Goal: Use online tool/utility: Use online tool/utility

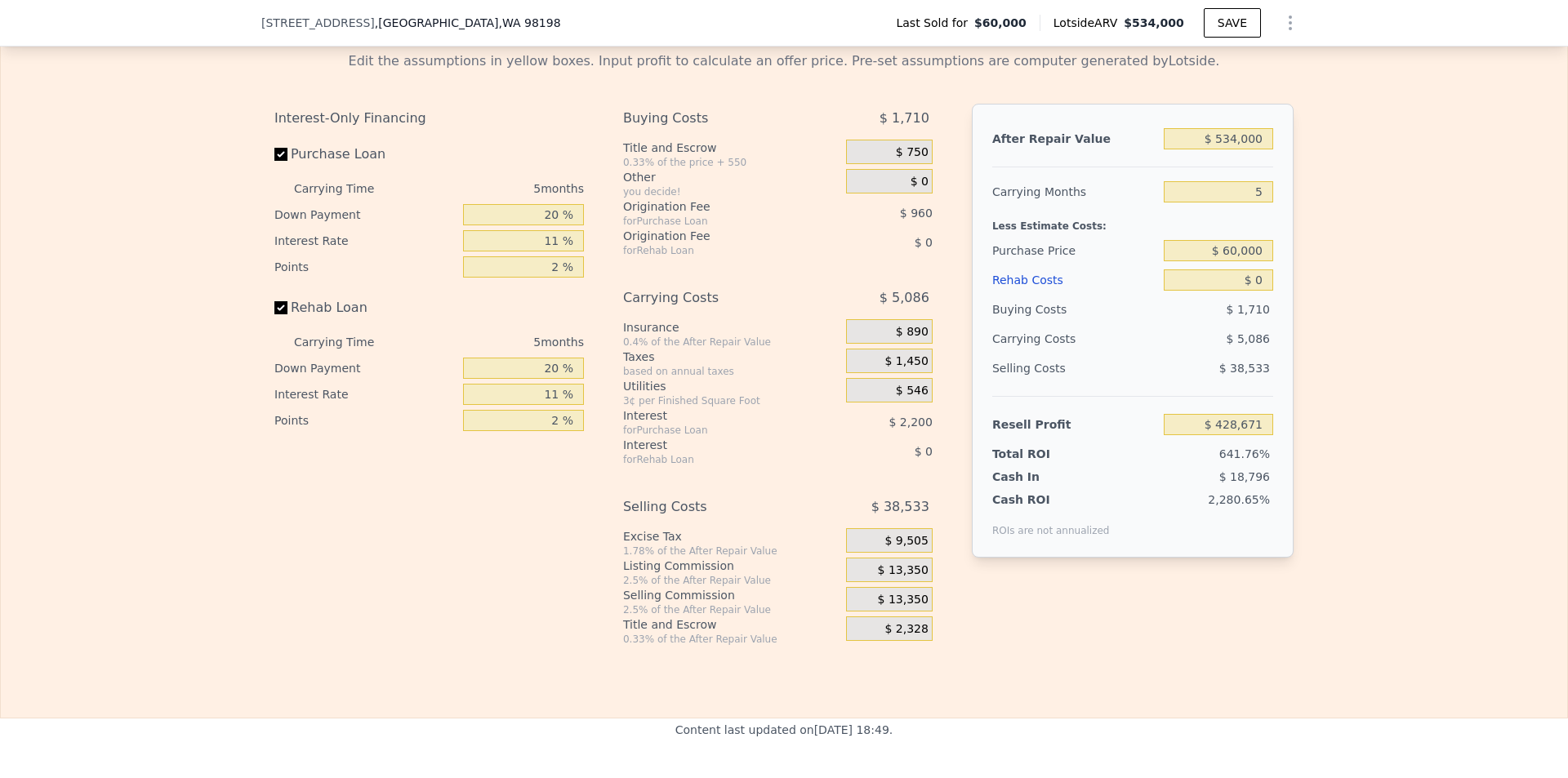
scroll to position [2280, 0]
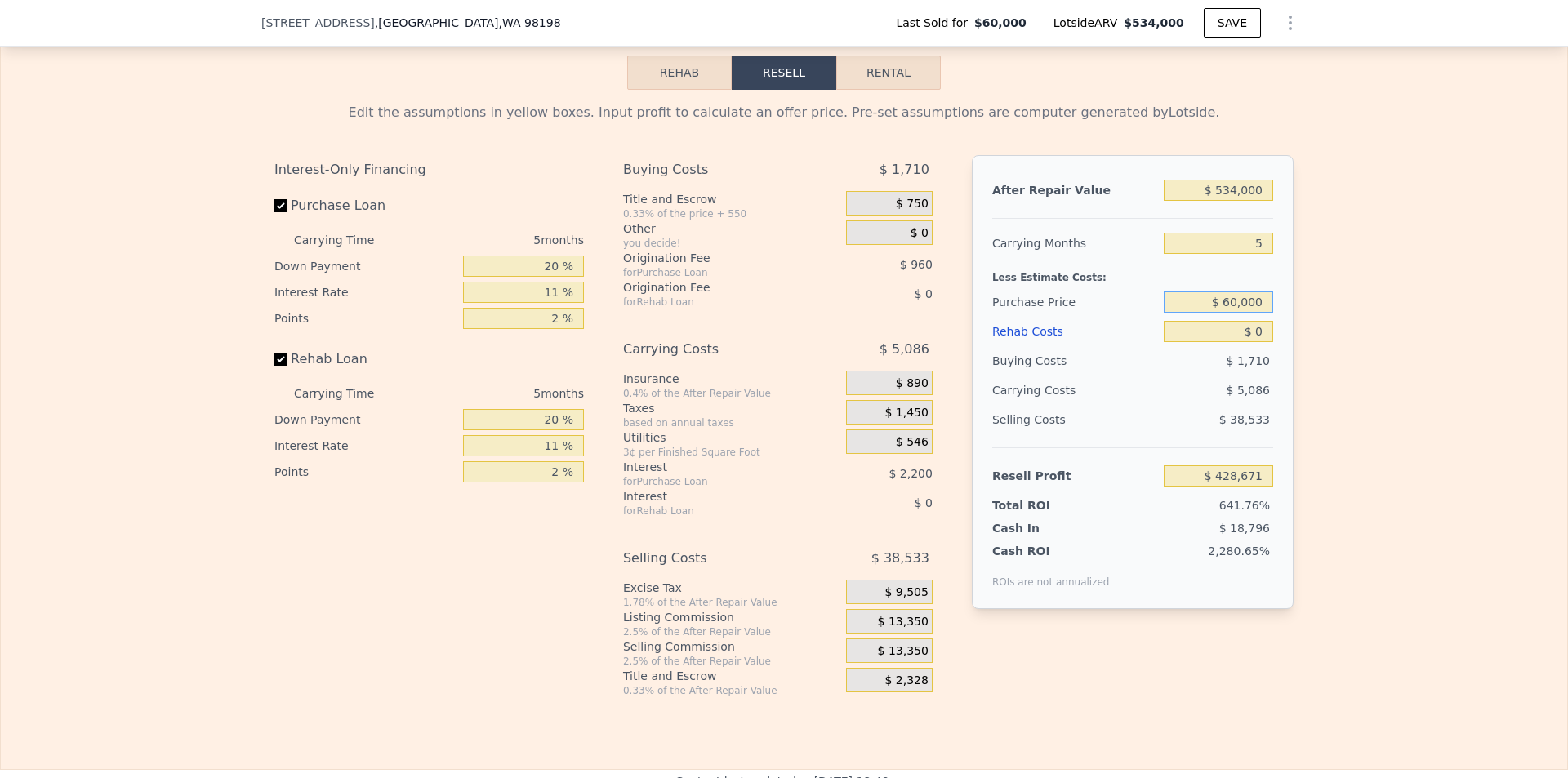
click at [1259, 312] on input "$ 60,000" at bounding box center [1218, 302] width 109 height 21
type input "$ 375,000"
click at [1454, 357] on div "Edit the assumptions in yellow boxes. Input profit to calculate an offer price.…" at bounding box center [784, 393] width 1566 height 607
type input "$ 96,032"
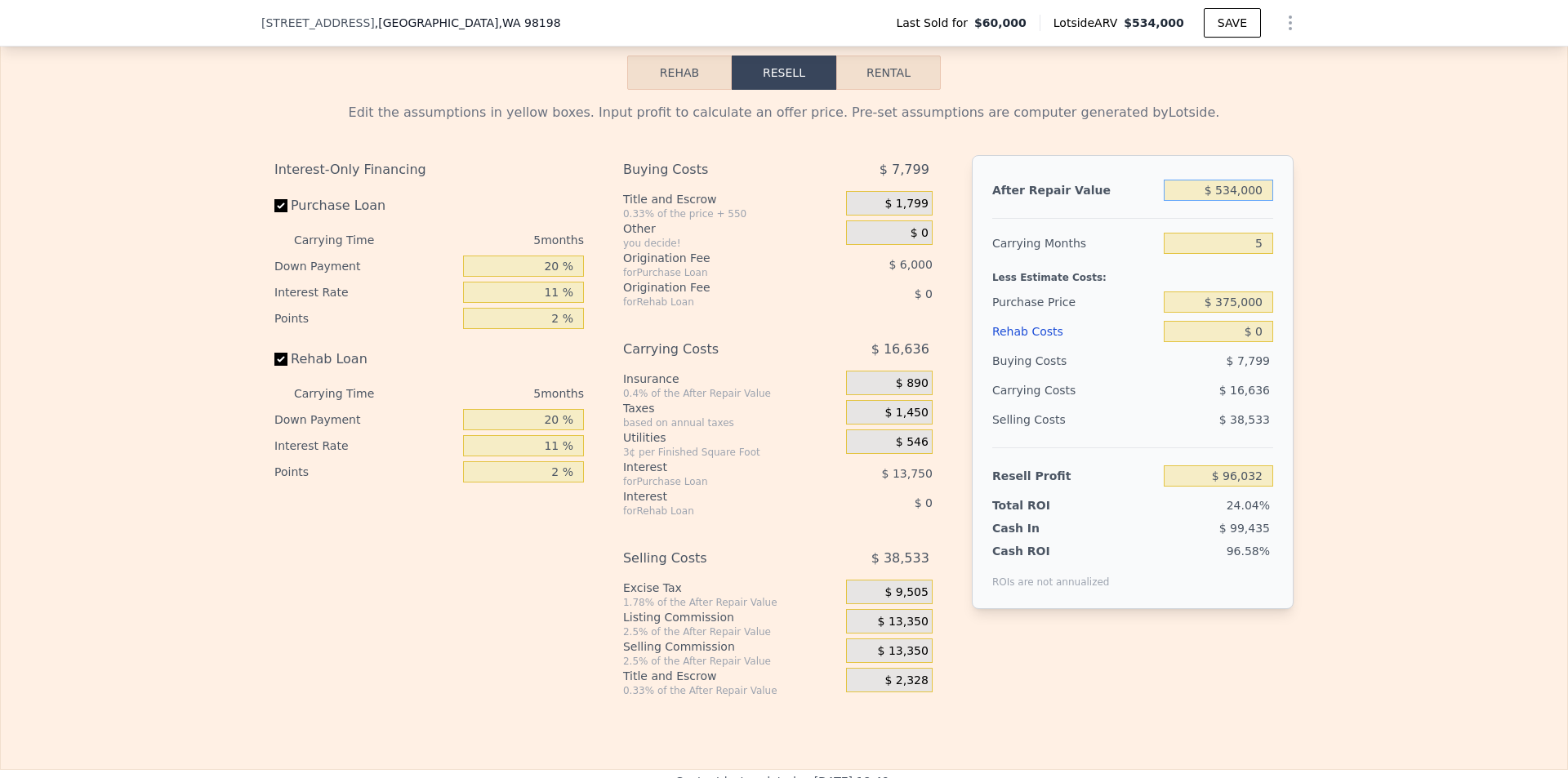
click at [1254, 201] on input "$ 534,000" at bounding box center [1218, 190] width 109 height 21
type input "$ 6"
type input "-$ 399,089"
type input "$ 62"
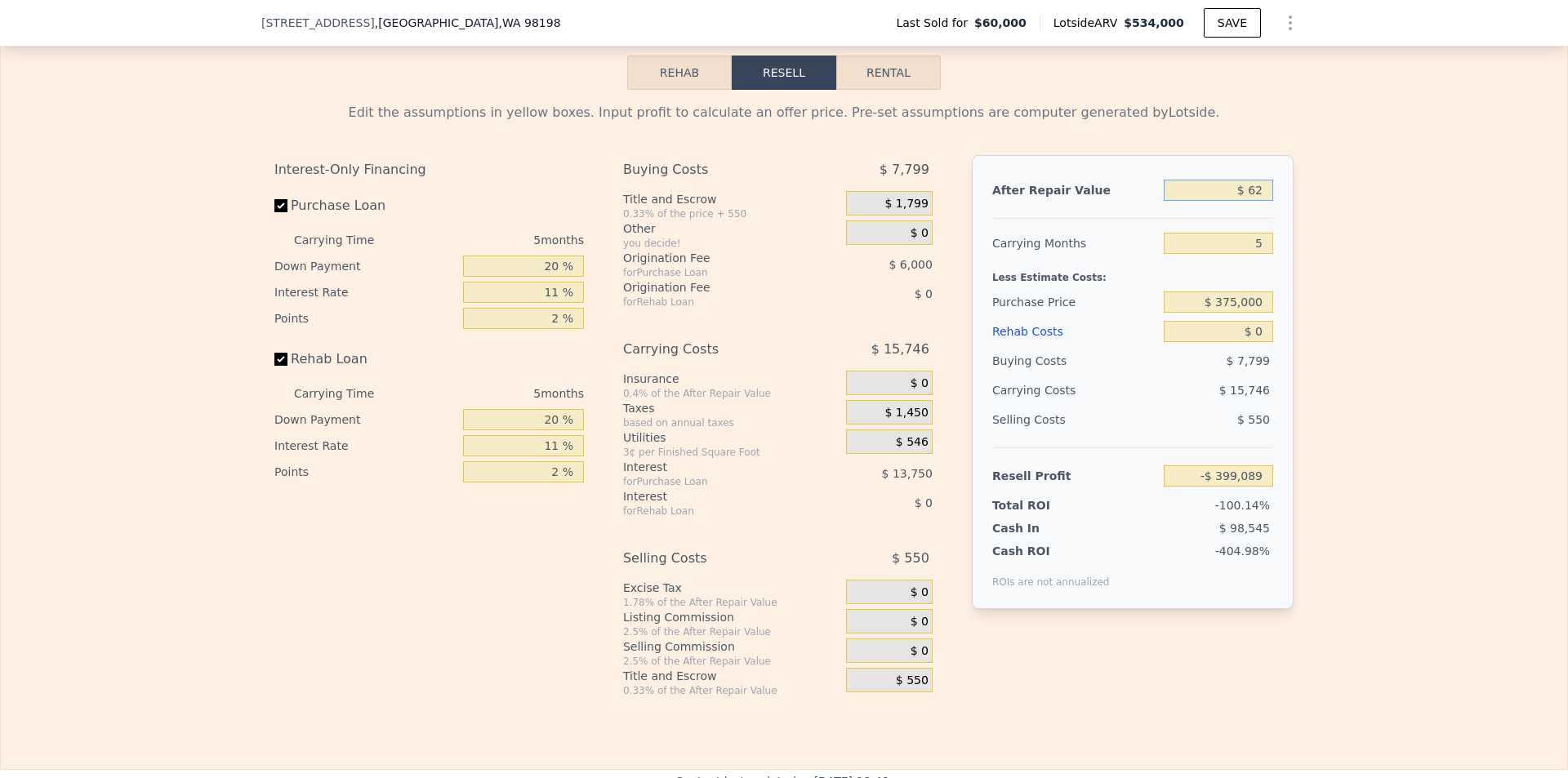
type input "-$ 399,038"
type input "$ 620"
type input "-$ 398,521"
type input "$ 6,200"
type input "-$ 393,346"
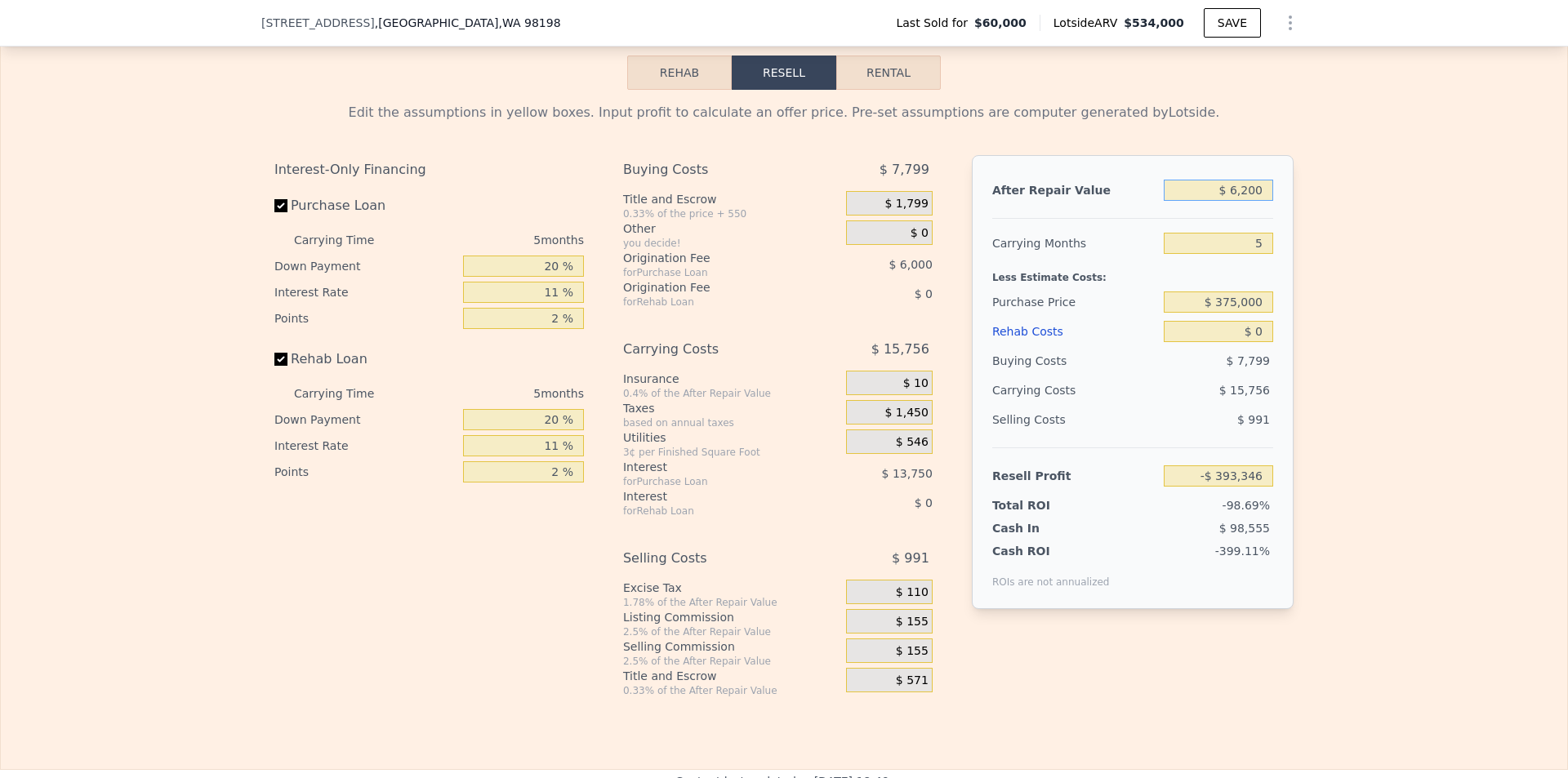
type input "$ 62,000"
type input "-$ 341,608"
type input "$ 620,000"
type input "$ 175,771"
click at [1424, 301] on div "Edit the assumptions in yellow boxes. Input profit to calculate an offer price.…" at bounding box center [784, 393] width 1566 height 607
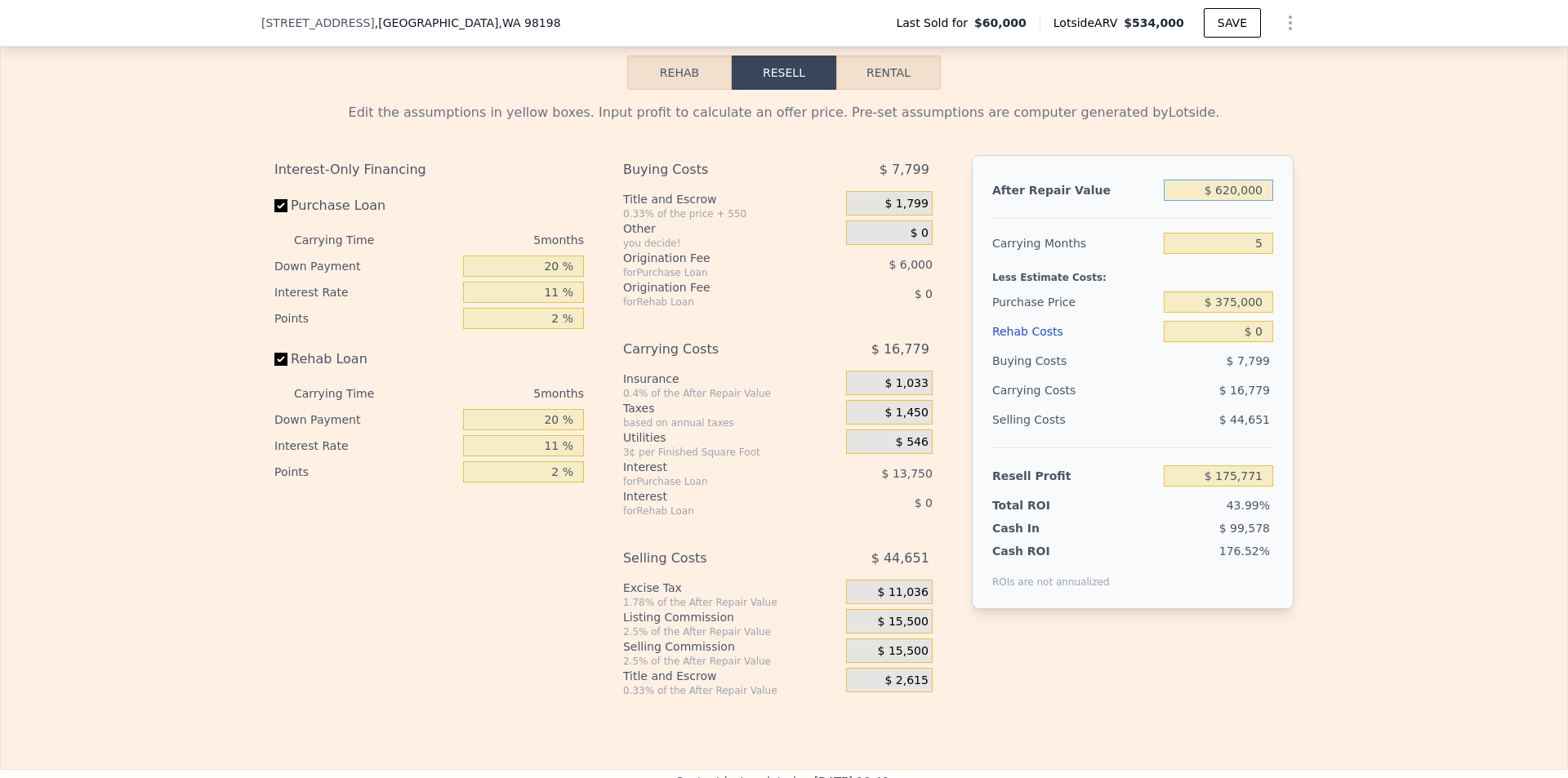
click at [1234, 201] on input "$ 620,000" at bounding box center [1218, 190] width 109 height 21
type input "$ 6,000"
type input "-$ 393,532"
type input "$ 68,000"
type input "-$ 336,044"
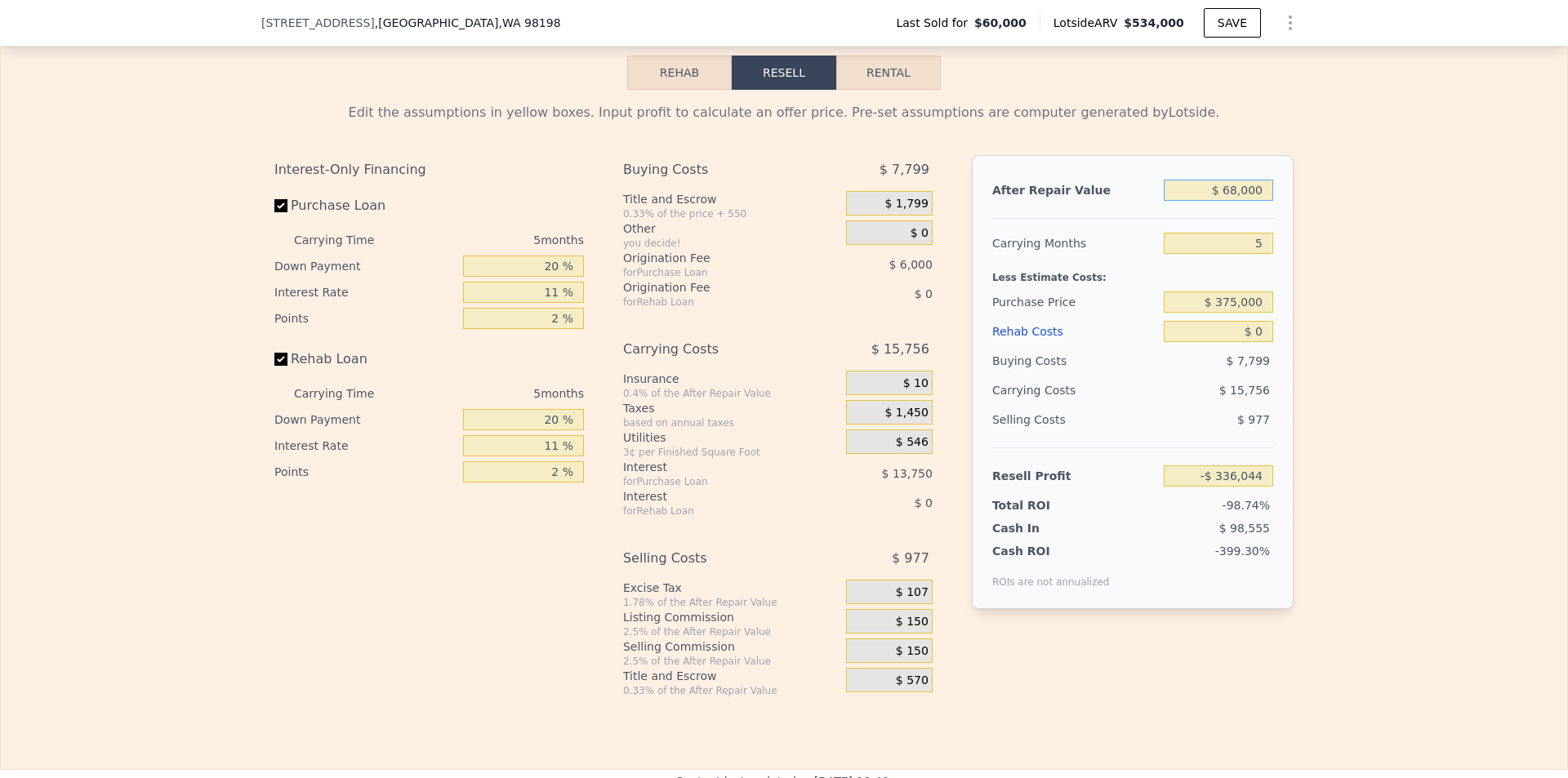
type input "$ 680,000"
type input "$ 231,404"
type input "$ 6,800,000"
type input "$ 5,905,888"
type input "$ 680,000"
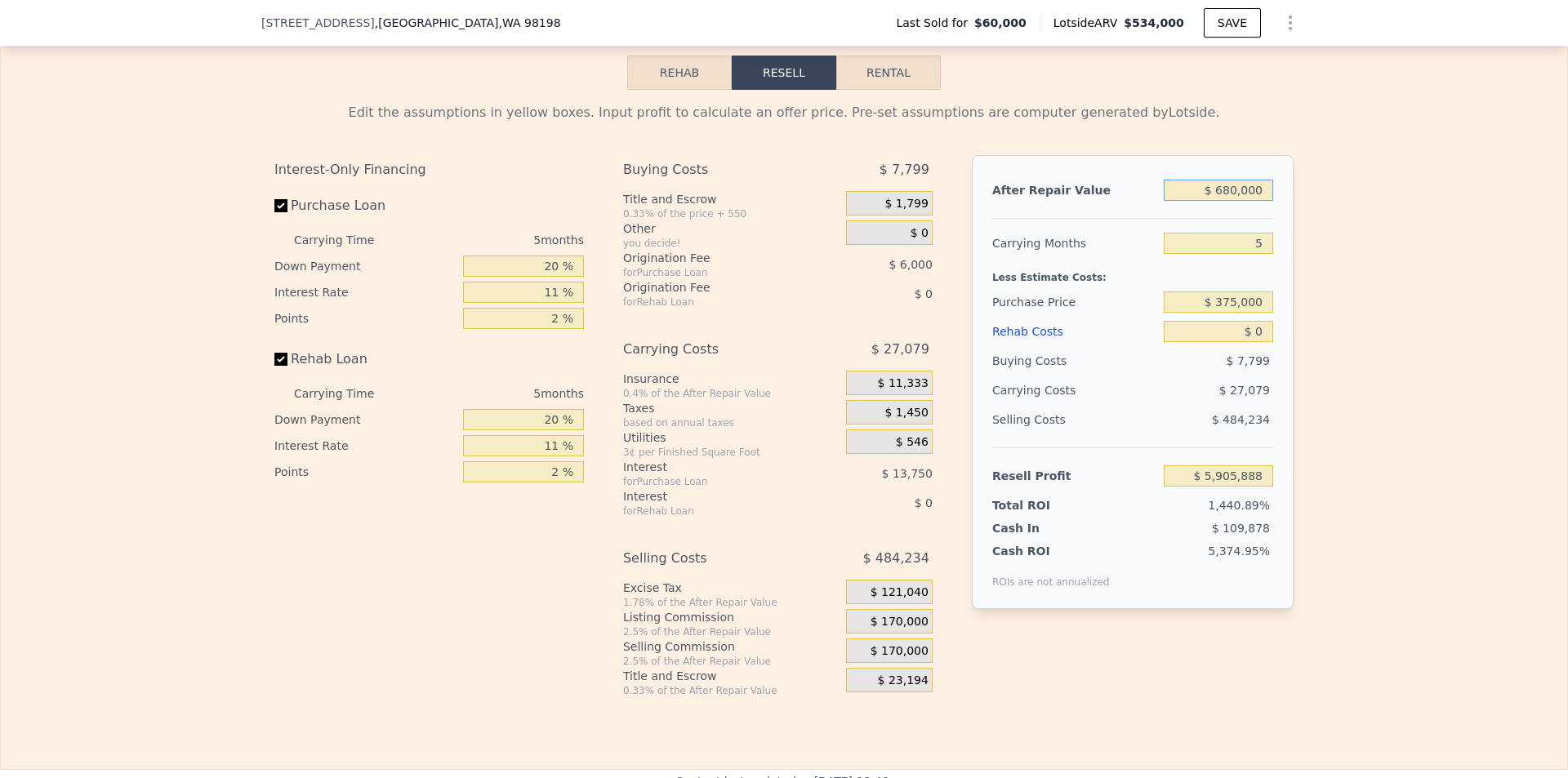
type input "$ 231,404"
type input "$ 680,000"
click at [1352, 365] on div "Edit the assumptions in yellow boxes. Input profit to calculate an offer price.…" at bounding box center [784, 393] width 1566 height 607
click at [1262, 312] on input "$ 375,000" at bounding box center [1218, 302] width 109 height 21
click at [1262, 342] on input "$ 0" at bounding box center [1218, 332] width 109 height 21
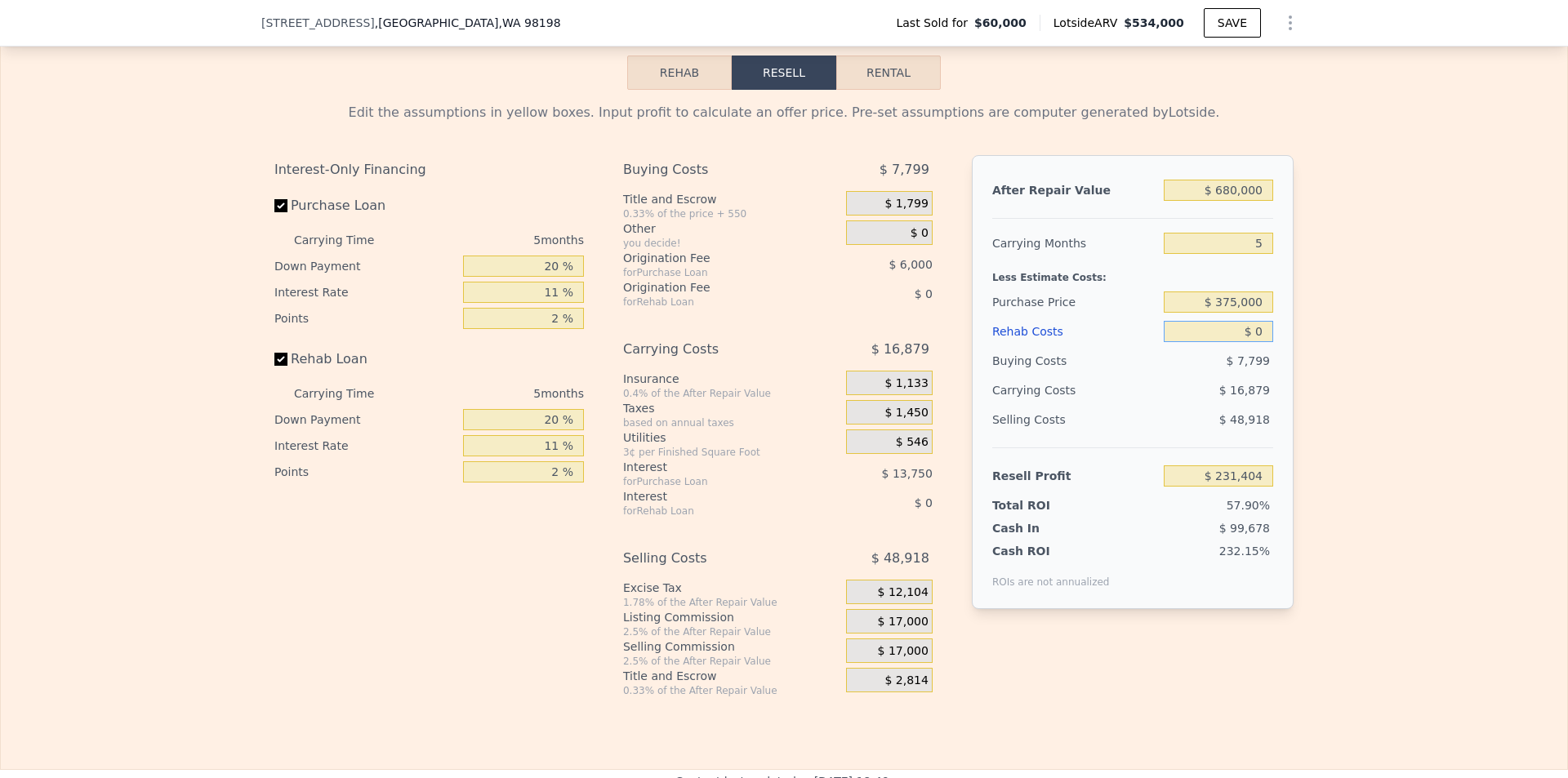
click at [1262, 342] on input "$ 0" at bounding box center [1218, 332] width 109 height 21
type input "$ 13"
type input "$ 231,391"
type input "$ 130"
type input "$ 231,267"
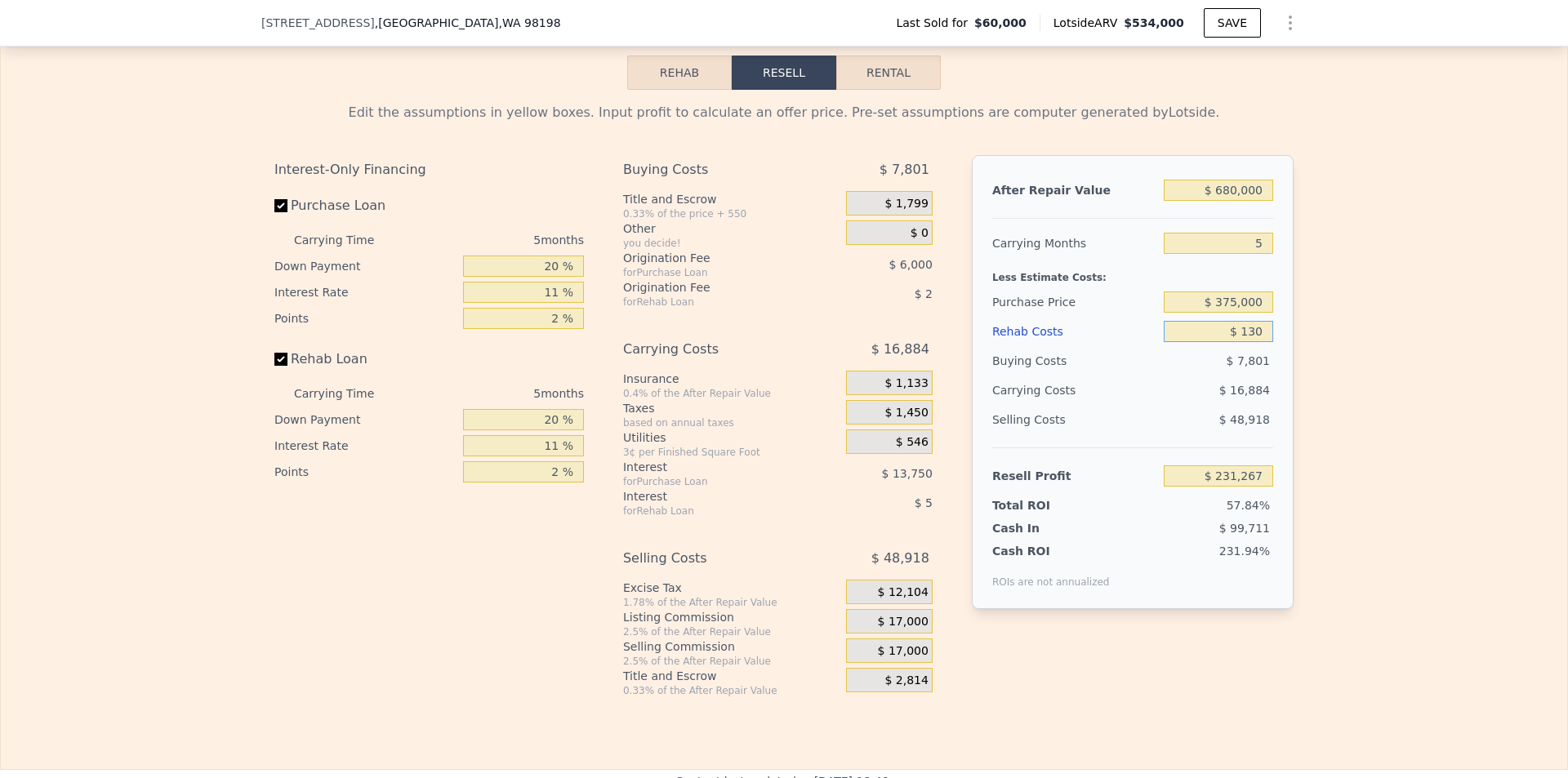
type input "$ 1,300"
type input "$ 230,033"
type input "$ 13,000"
type input "$ 217,721"
type input "$ 130,000"
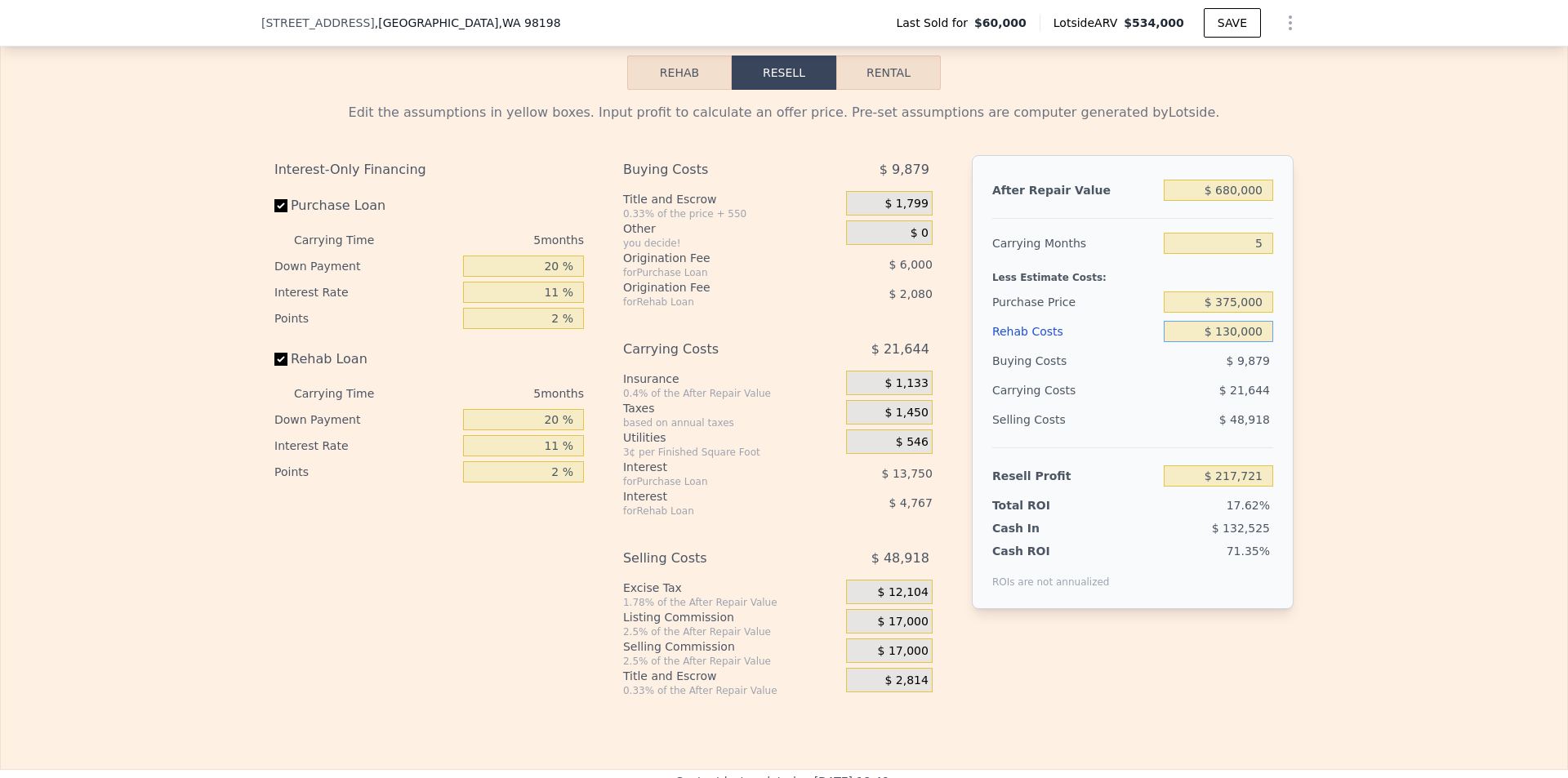
type input "$ 94,559"
click at [1370, 360] on div "Edit the assumptions in yellow boxes. Input profit to calculate an offer price.…" at bounding box center [784, 393] width 1566 height 607
click at [1234, 342] on input "$ 130,000" at bounding box center [1218, 332] width 109 height 21
type input "$ 13,000"
type input "$ 217,721"
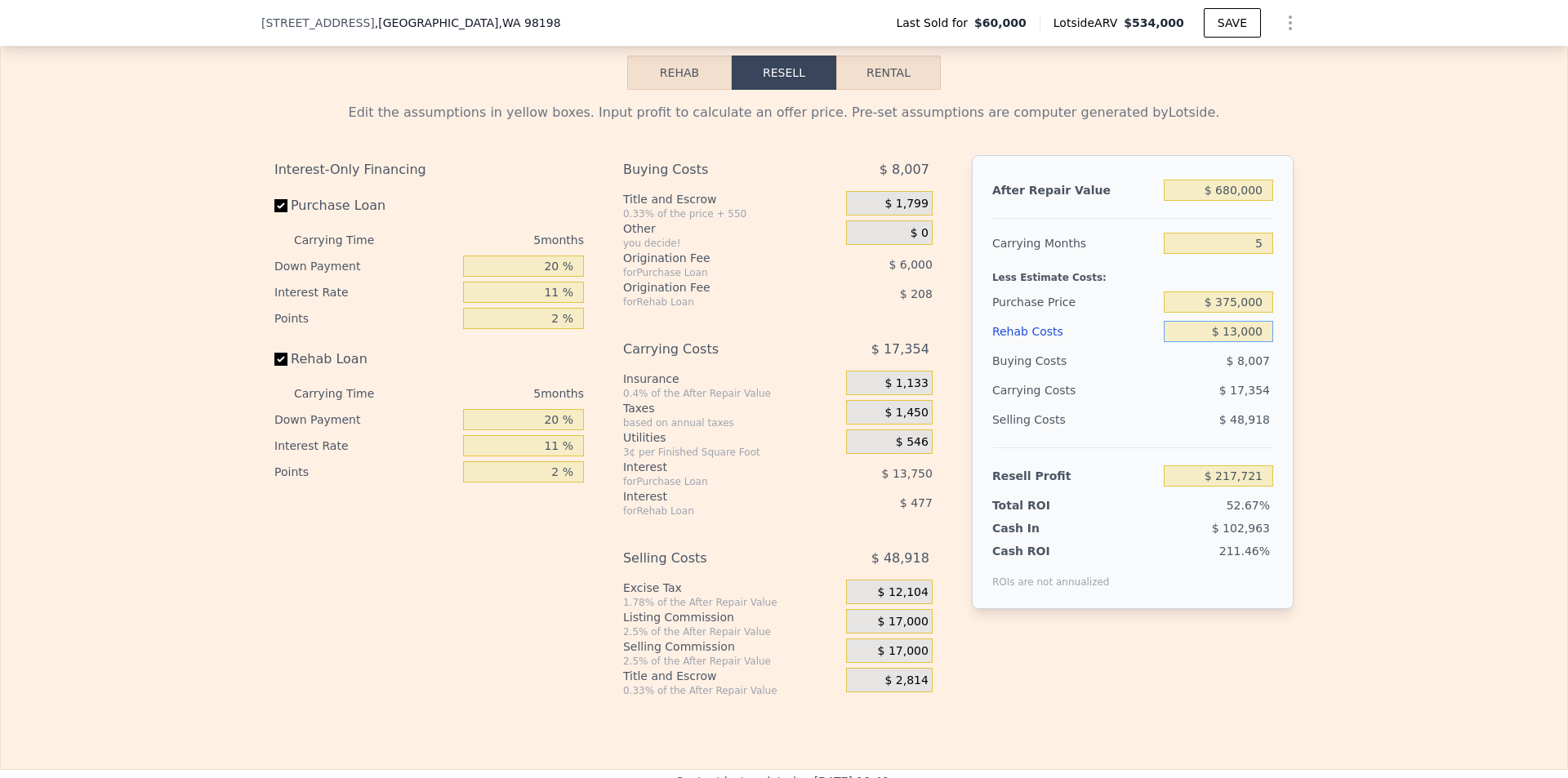
type input "$ 1,000"
type input "$ 230,353"
type input "$ 150,000"
type input "$ 73,504"
type input "$ 150,000"
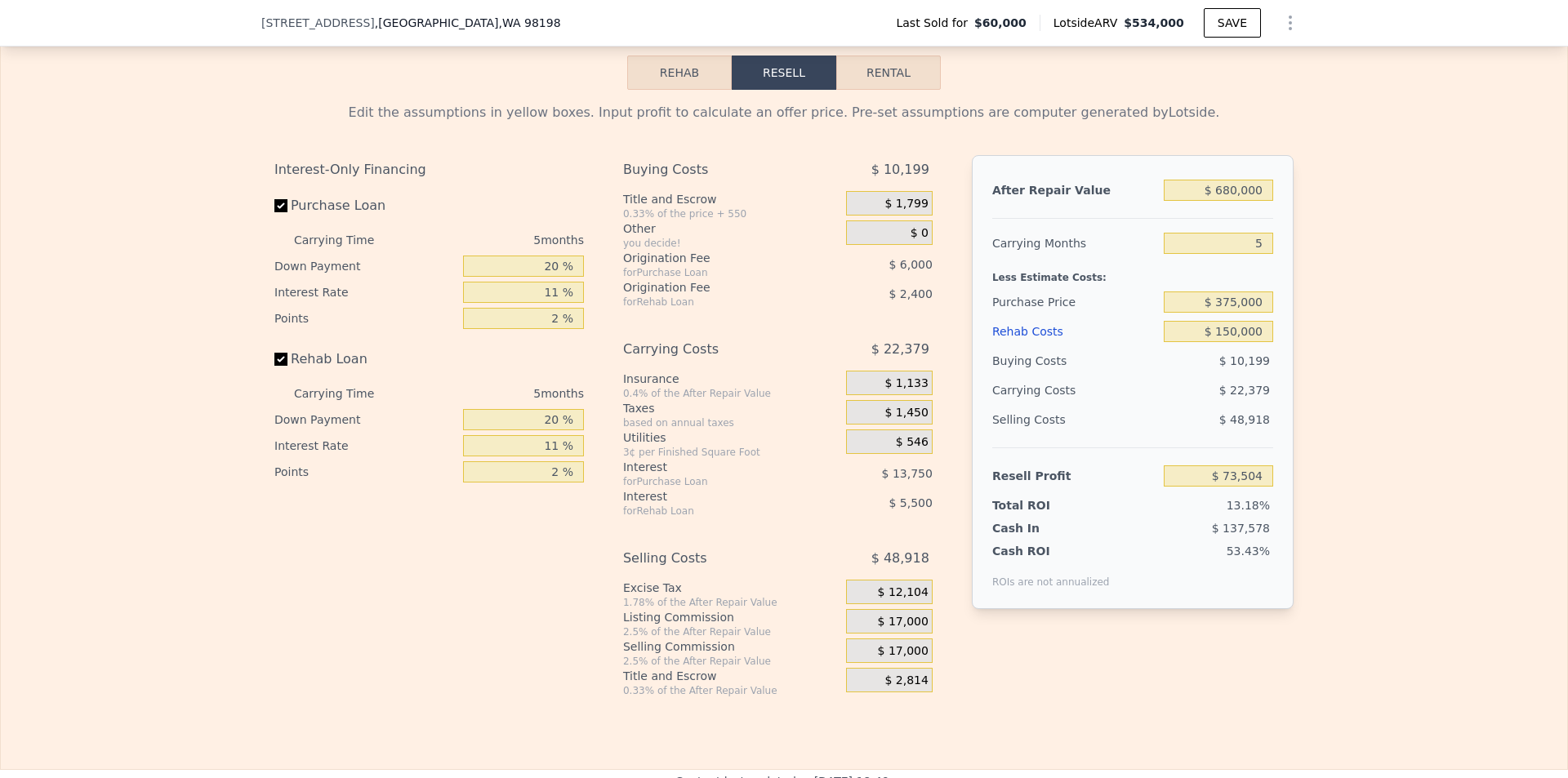
drag, startPoint x: 1329, startPoint y: 460, endPoint x: 1311, endPoint y: 445, distance: 23.4
click at [1329, 461] on div "Edit the assumptions in yellow boxes. Input profit to calculate an offer price.…" at bounding box center [784, 393] width 1566 height 607
click at [1233, 201] on input "$ 680,000" at bounding box center [1218, 190] width 109 height 21
type input "$ 650,000"
type input "$ 45,687"
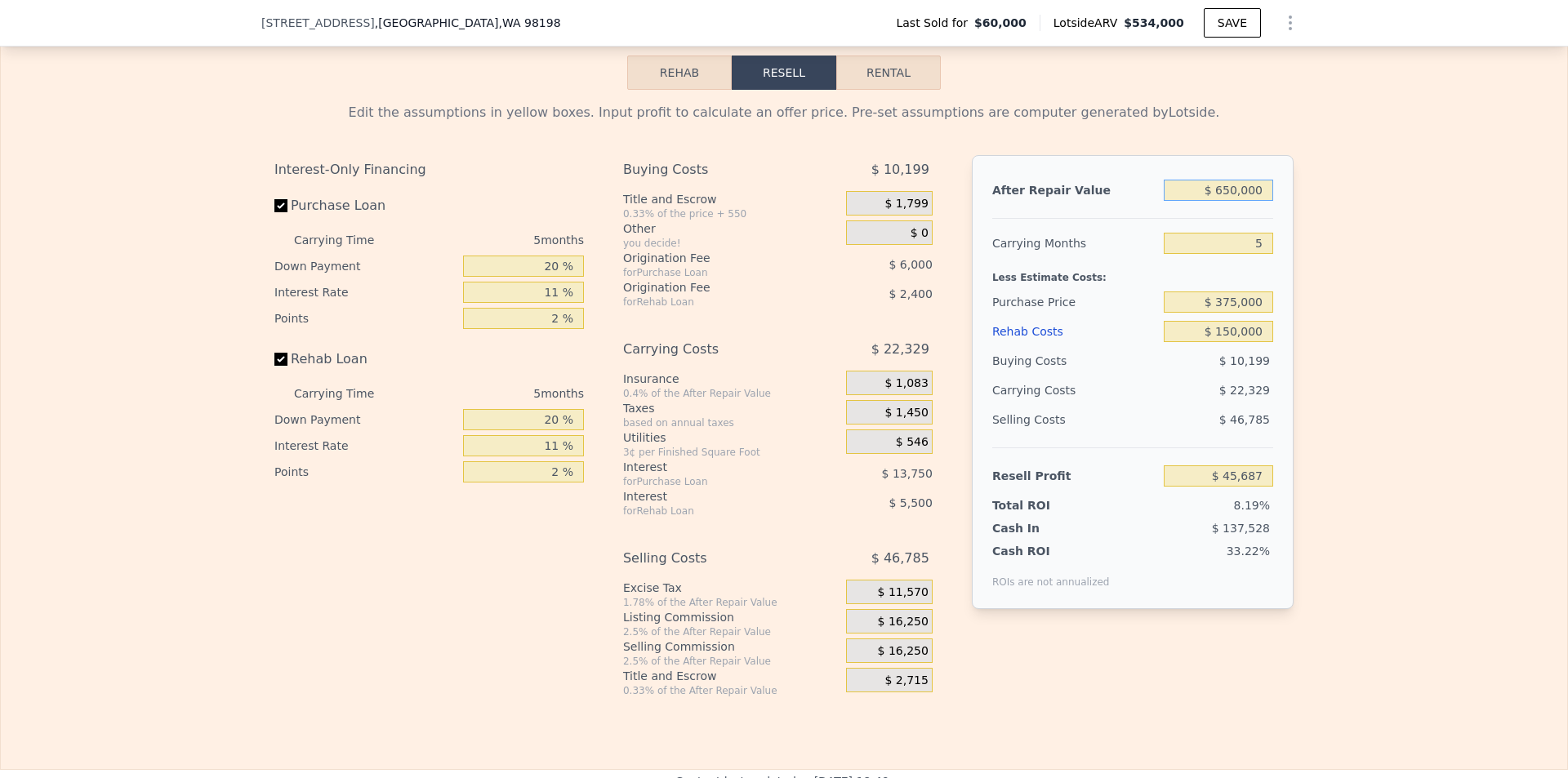
type input "$ 650,000"
click at [1490, 398] on div "Edit the assumptions in yellow boxes. Input profit to calculate an offer price.…" at bounding box center [784, 393] width 1566 height 607
click at [1228, 312] on input "$ 375,000" at bounding box center [1218, 302] width 109 height 21
type input "$ 365,000"
click at [1412, 288] on div "Edit the assumptions in yellow boxes. Input profit to calculate an offer price.…" at bounding box center [784, 393] width 1566 height 607
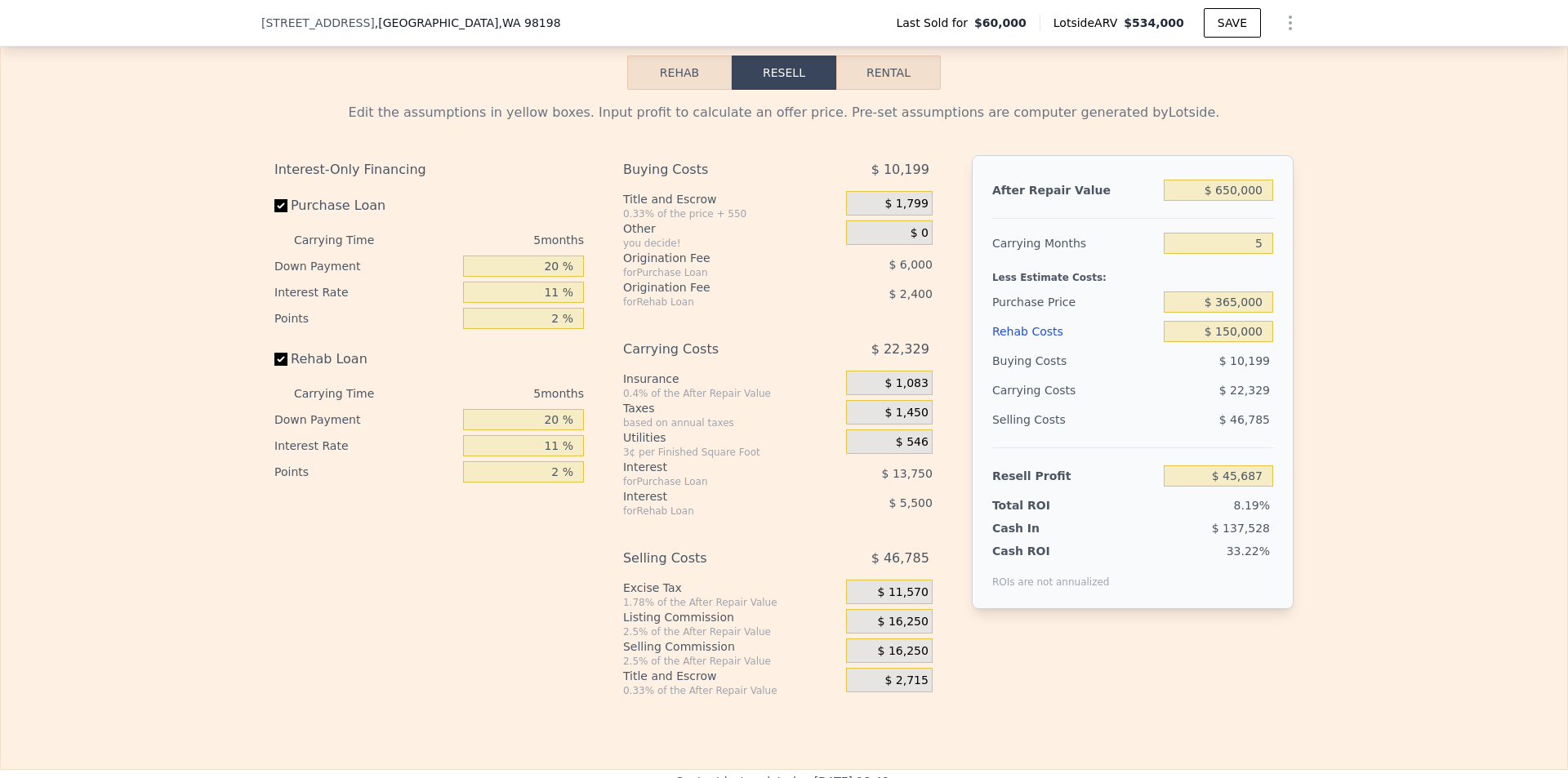
type input "$ 56,246"
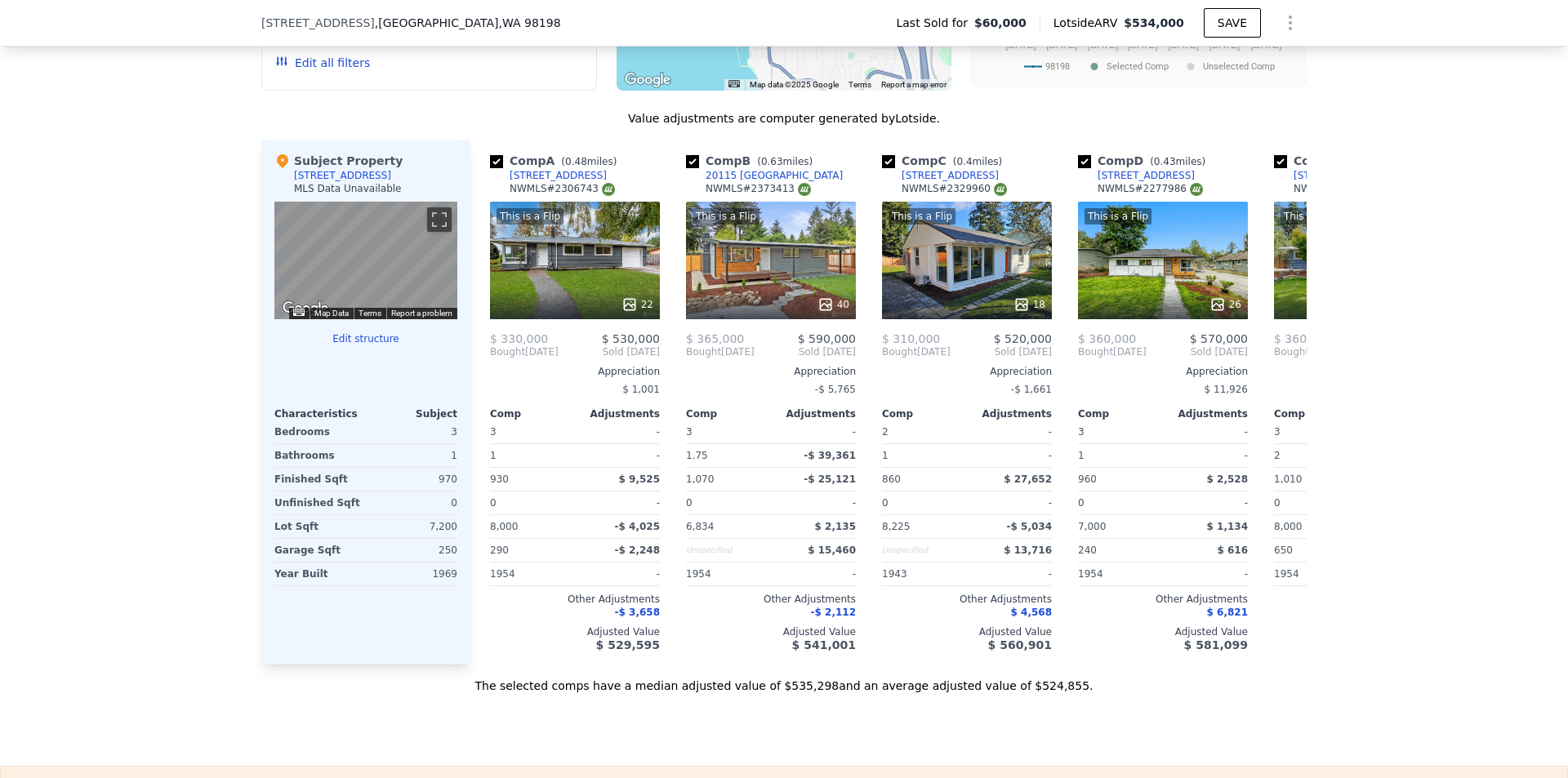
scroll to position [1464, 0]
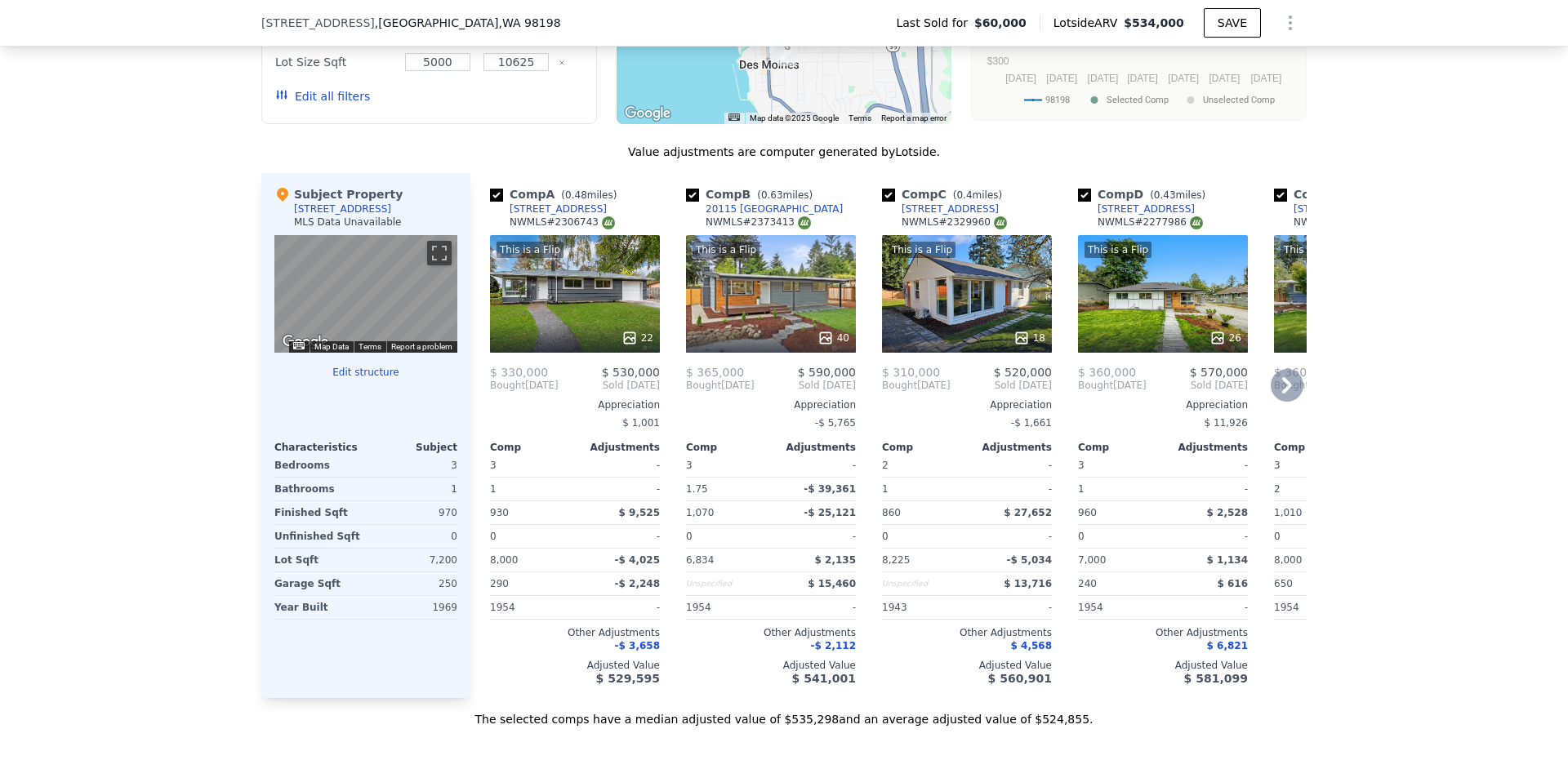
drag, startPoint x: 548, startPoint y: 306, endPoint x: 526, endPoint y: 311, distance: 22.6
click at [526, 311] on div "This is a Flip 22" at bounding box center [575, 294] width 170 height 118
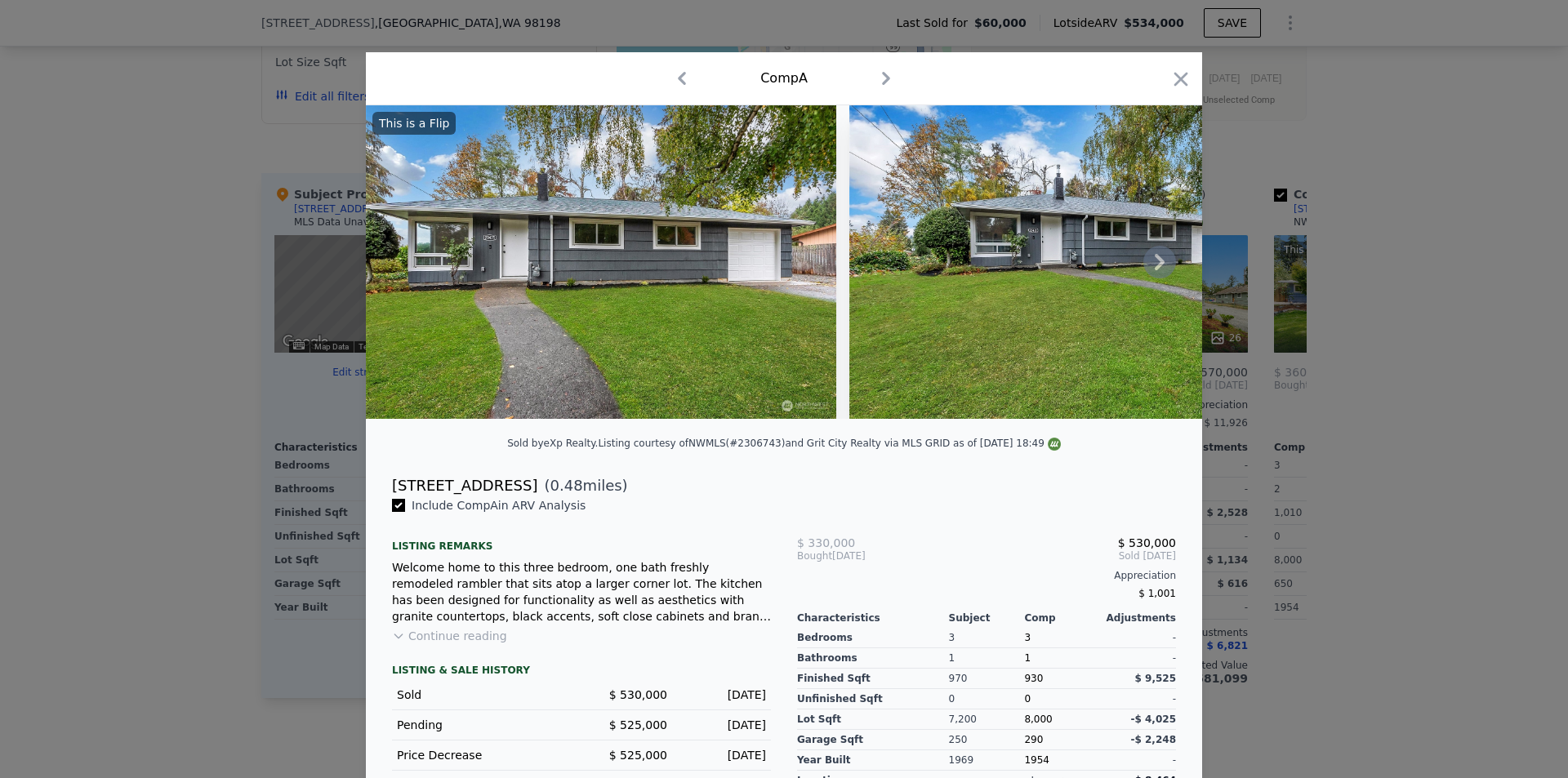
click at [1145, 265] on icon at bounding box center [1159, 261] width 33 height 33
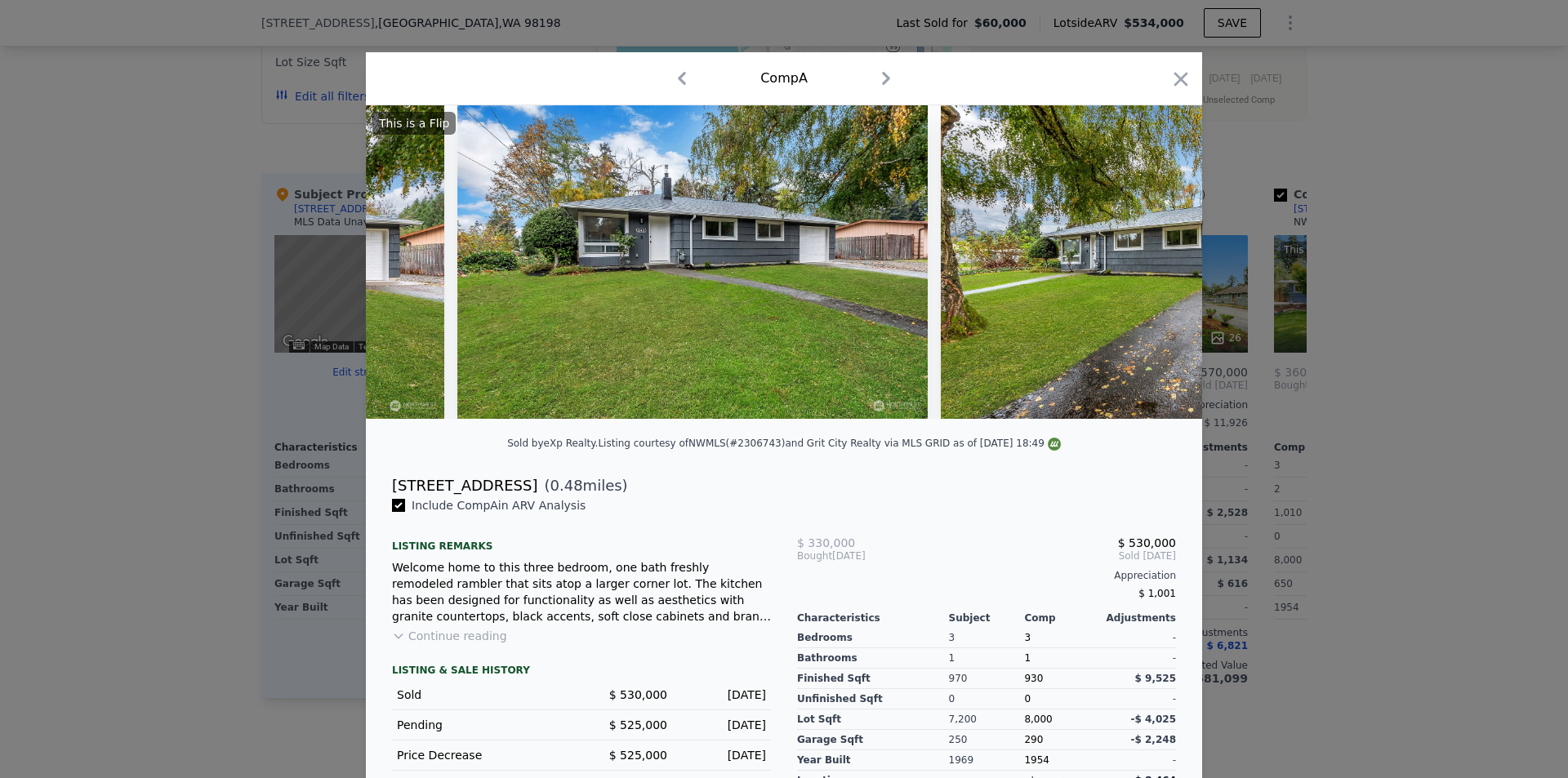
click at [1146, 265] on div "This is a Flip" at bounding box center [784, 262] width 836 height 313
click at [1149, 266] on icon at bounding box center [1159, 261] width 33 height 33
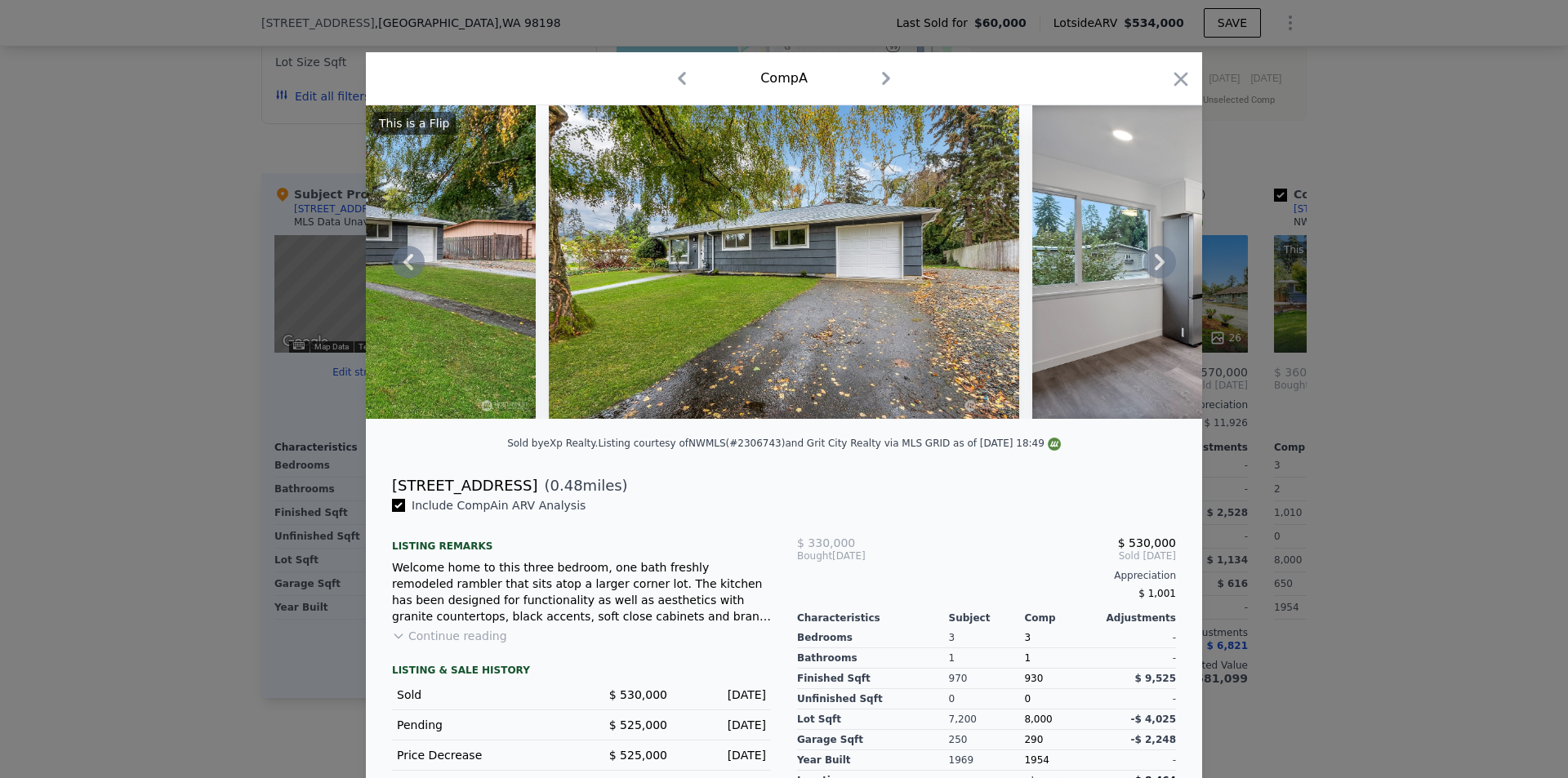
click at [1160, 268] on icon at bounding box center [1159, 261] width 33 height 33
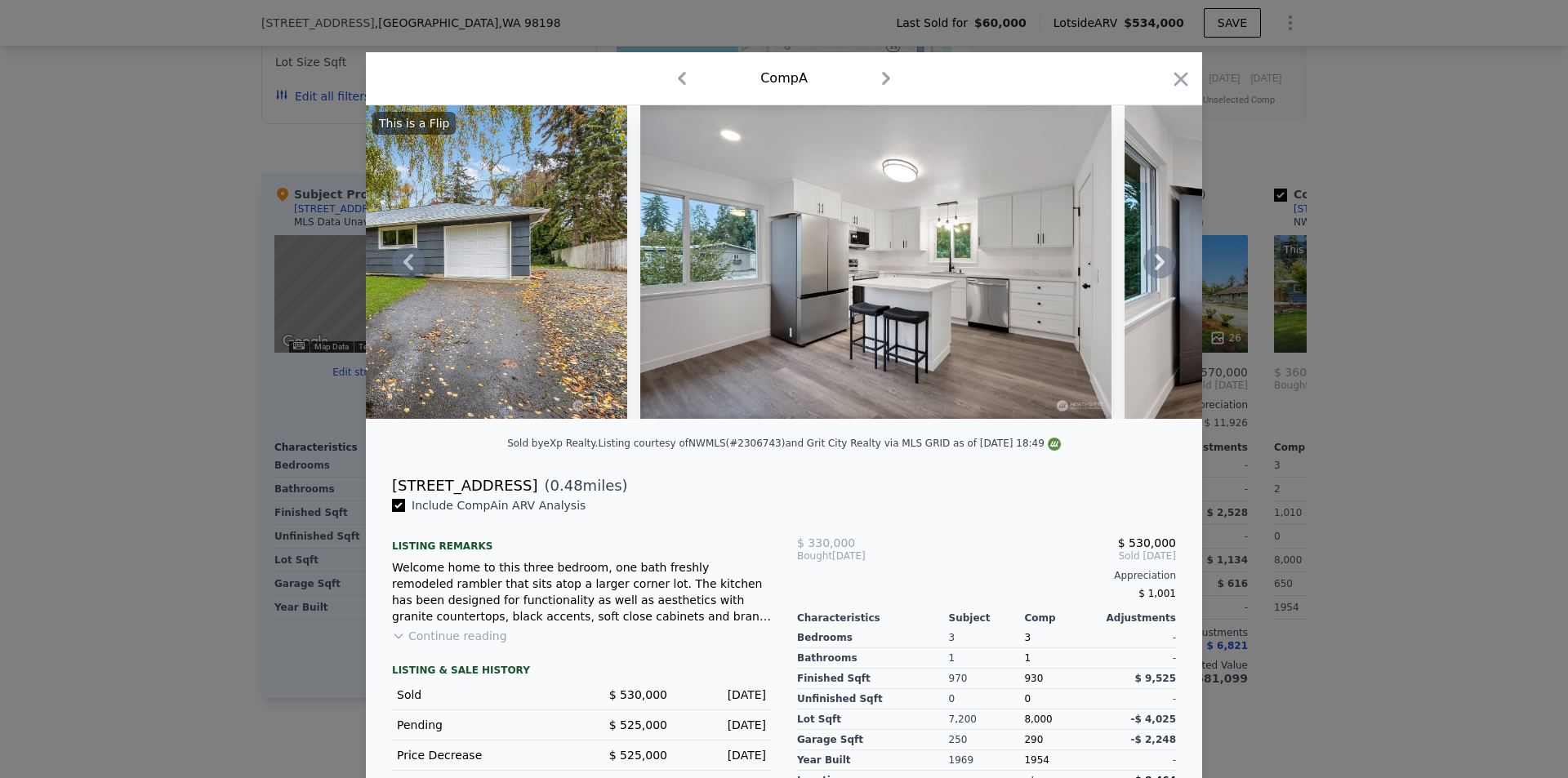
click at [1154, 267] on icon at bounding box center [1159, 261] width 33 height 33
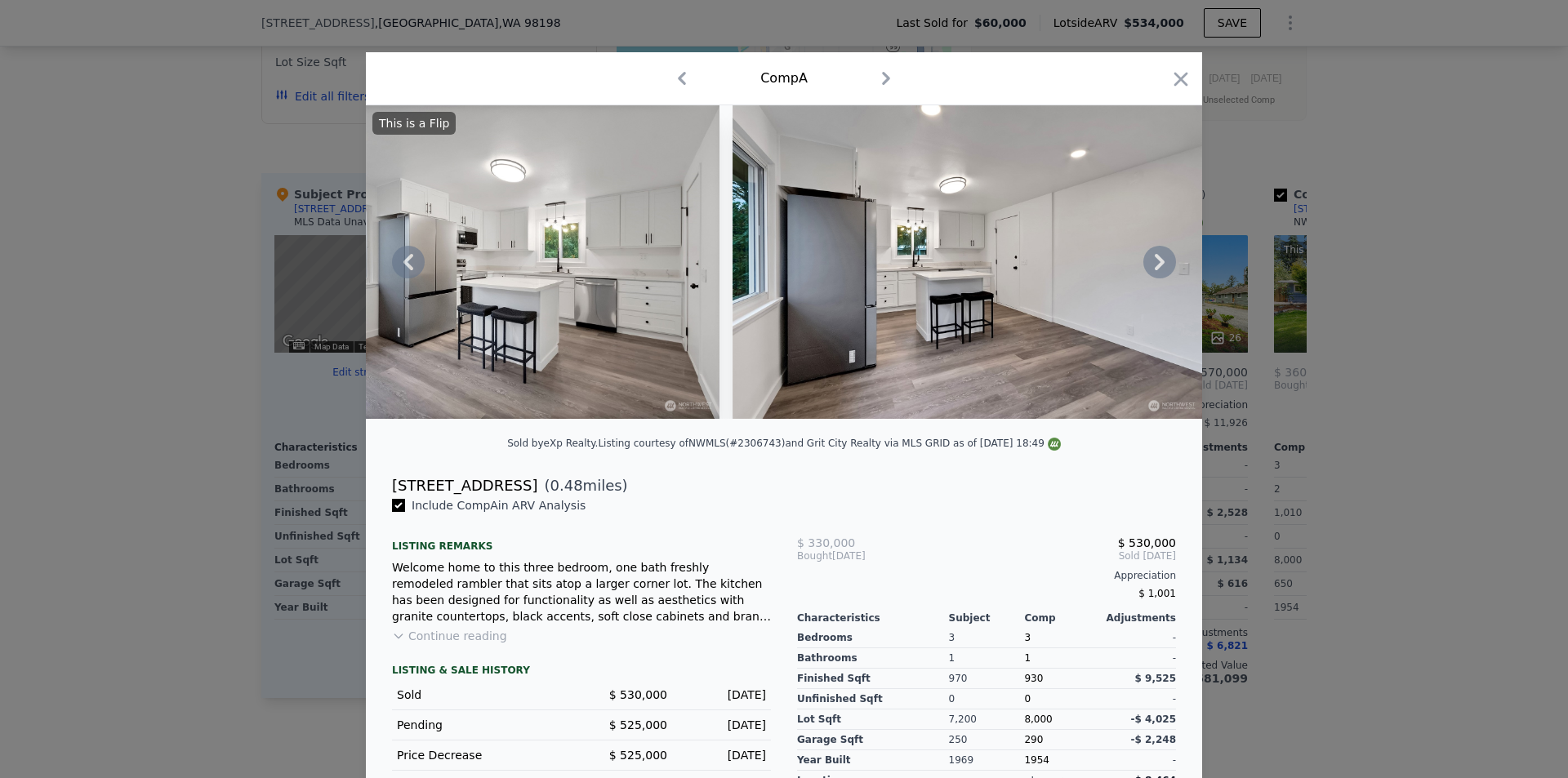
click at [1155, 265] on icon at bounding box center [1159, 261] width 10 height 17
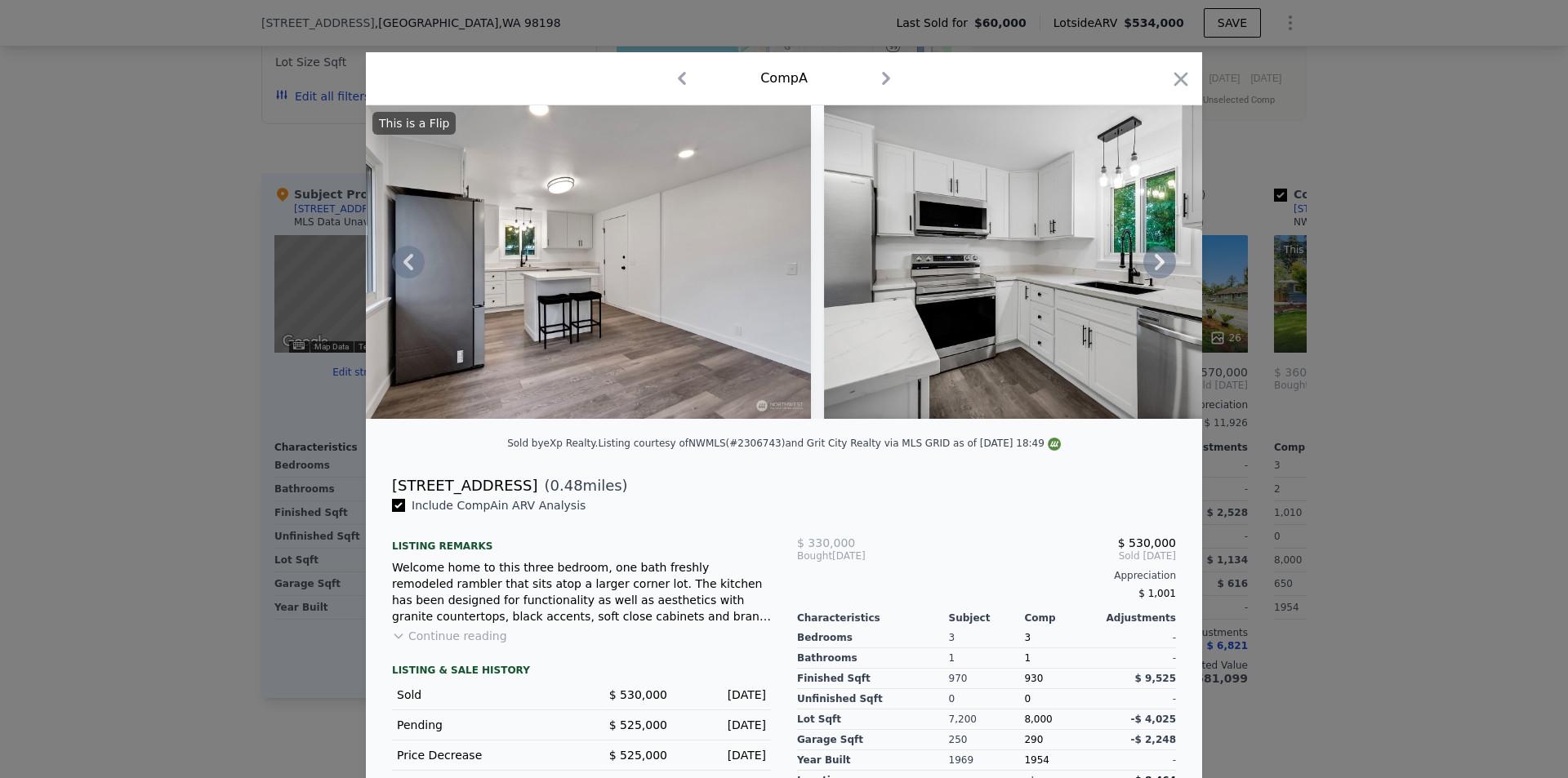
click at [1163, 268] on icon at bounding box center [1159, 261] width 33 height 33
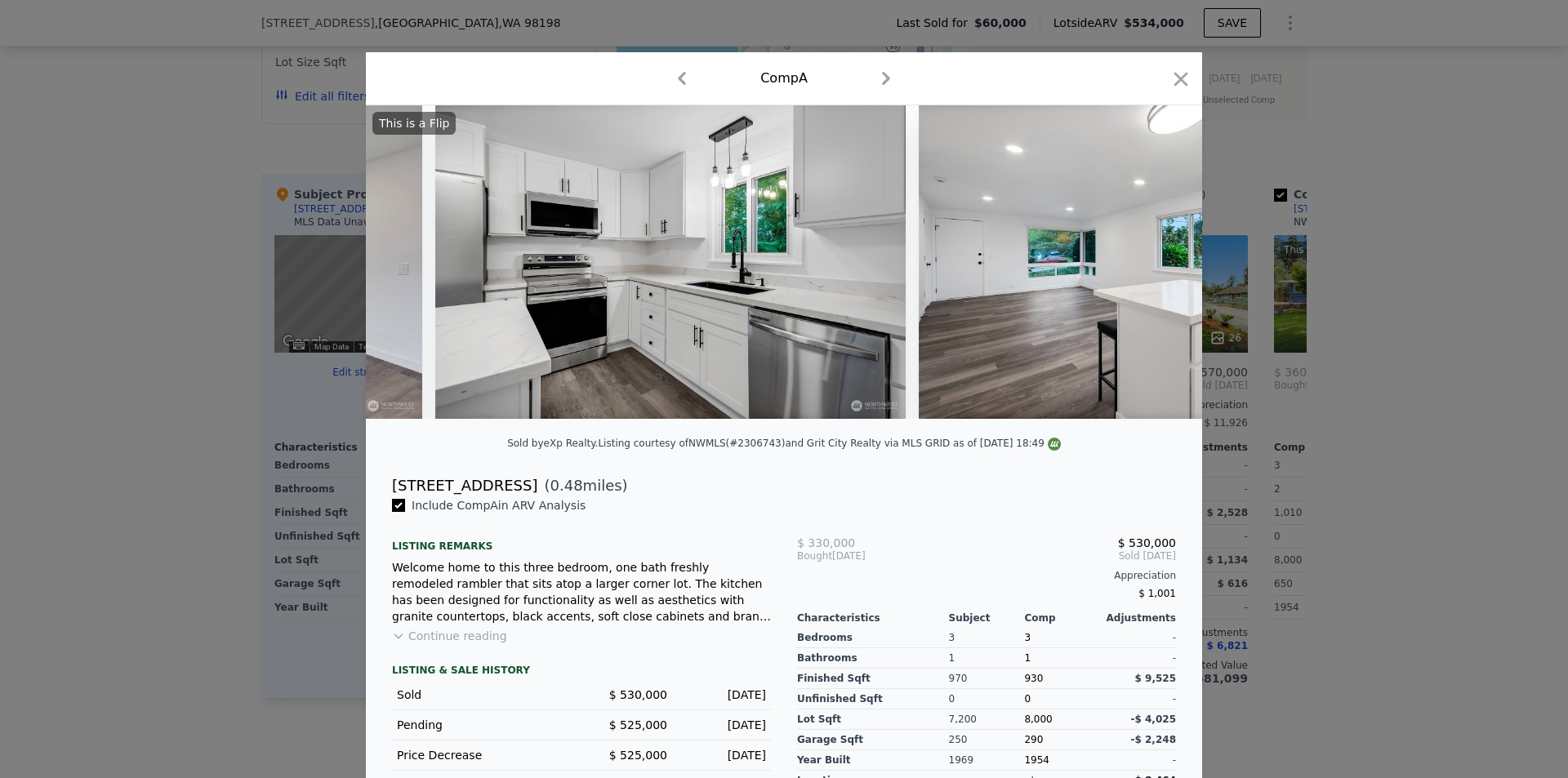
scroll to position [0, 2352]
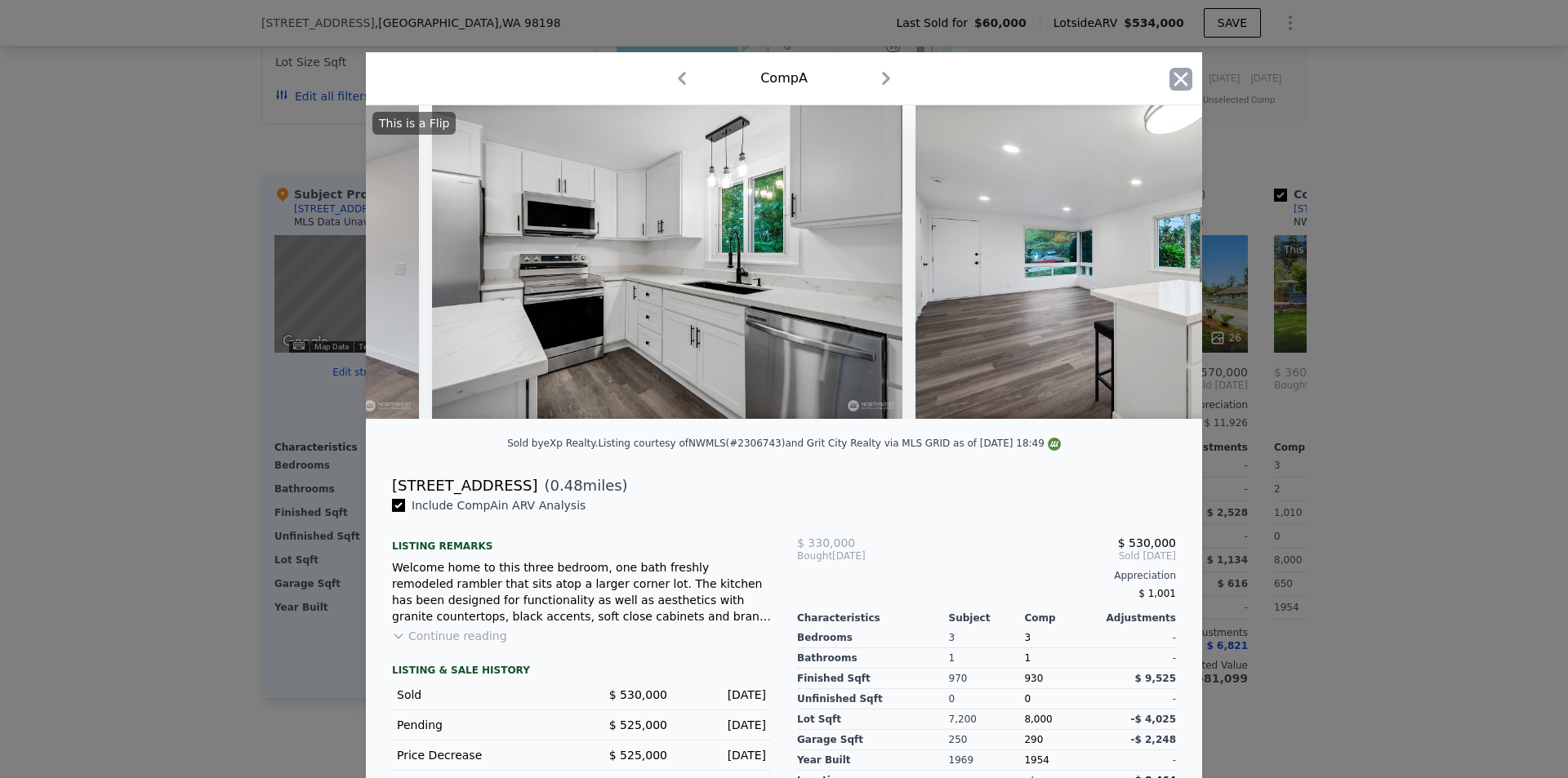
click at [1178, 83] on icon "button" at bounding box center [1182, 79] width 14 height 14
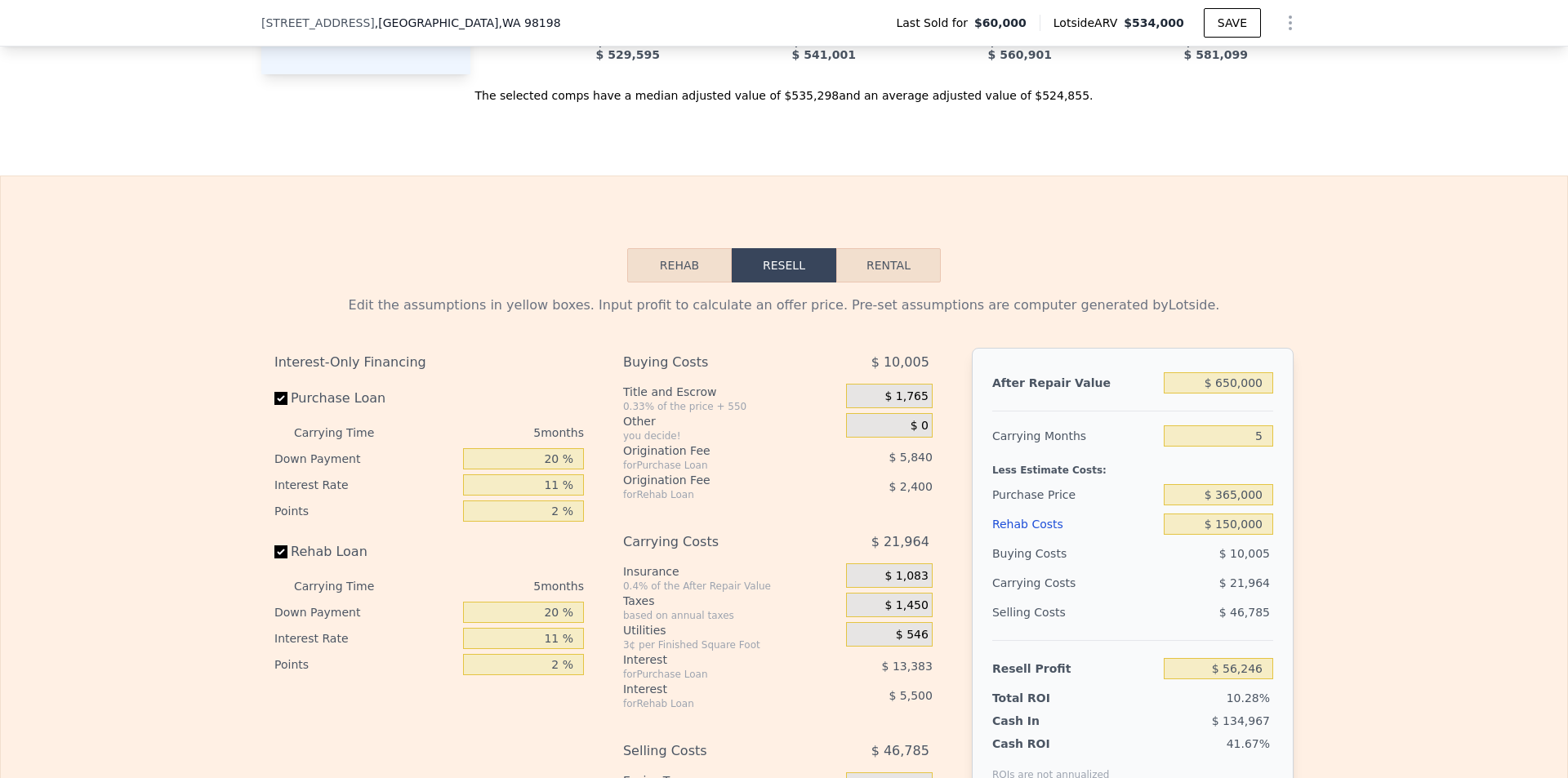
scroll to position [2117, 0]
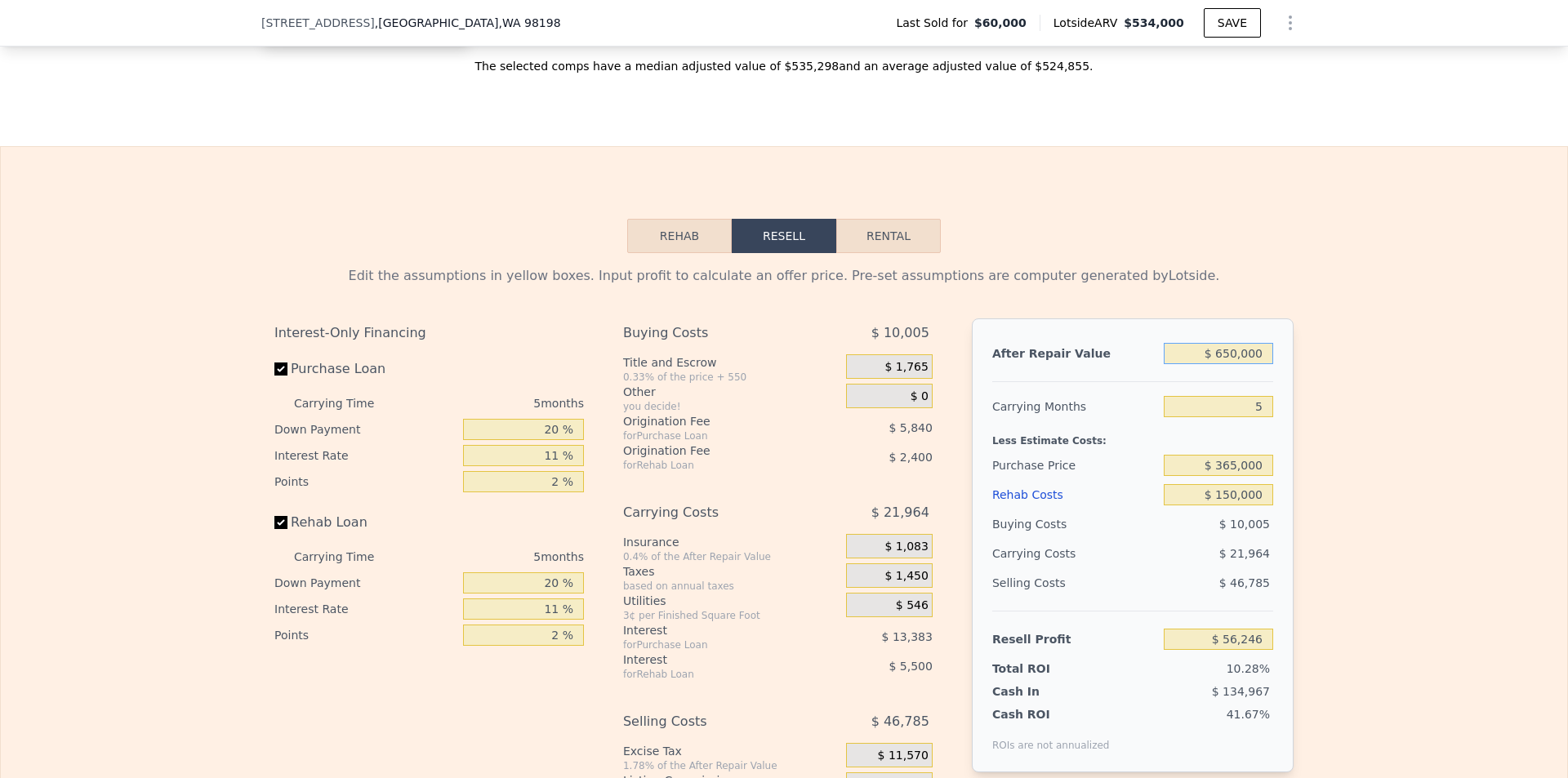
click at [1232, 364] on input "$ 650,000" at bounding box center [1218, 354] width 109 height 21
type input "$ 60,000"
type input "-$ 490,804"
type input "$ 670,000"
type input "$ 74,790"
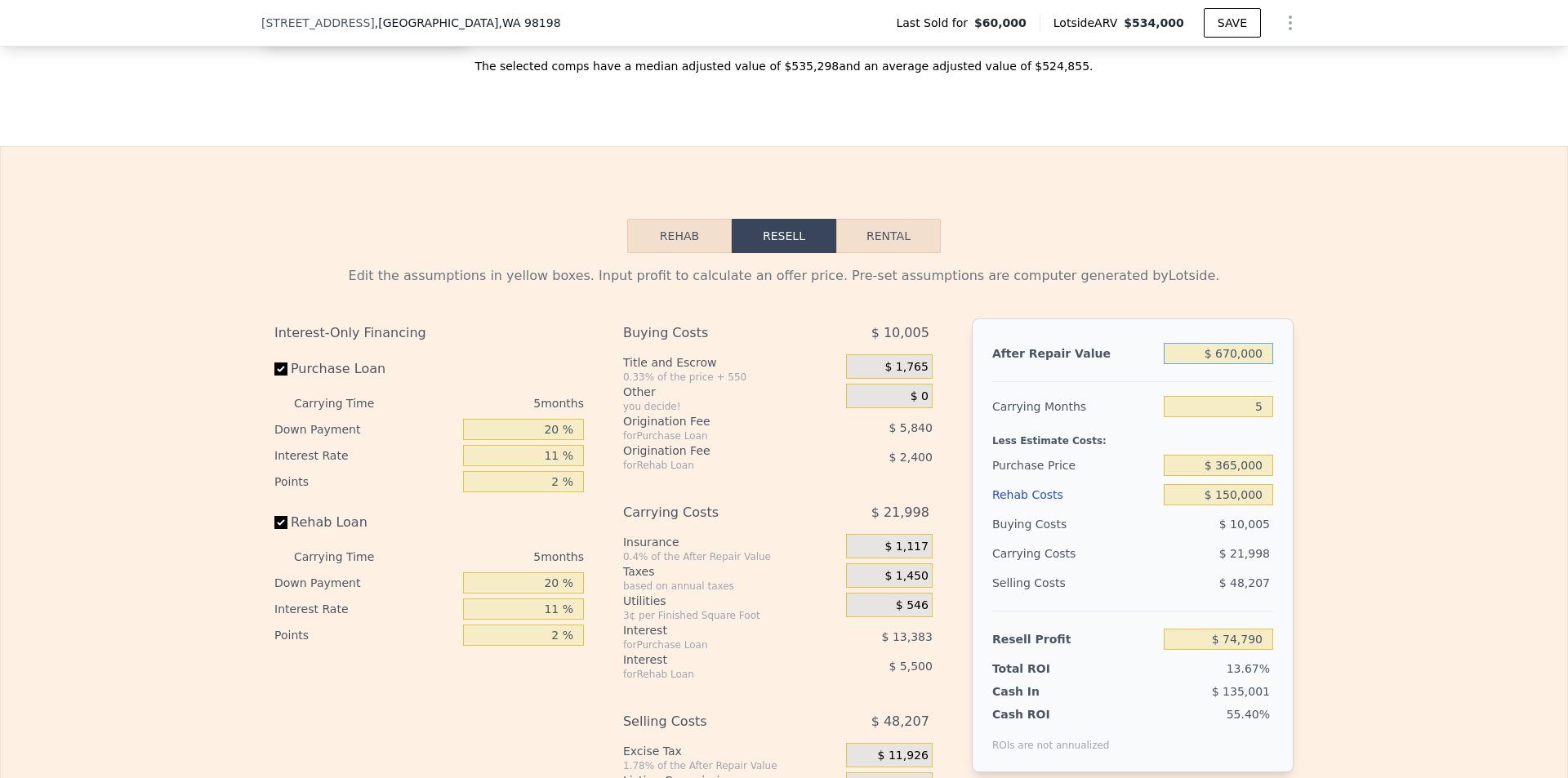
type input "$ 670,000"
click at [1354, 399] on div "Edit the assumptions in yellow boxes. Input profit to calculate an offer price.…" at bounding box center [784, 557] width 1566 height 607
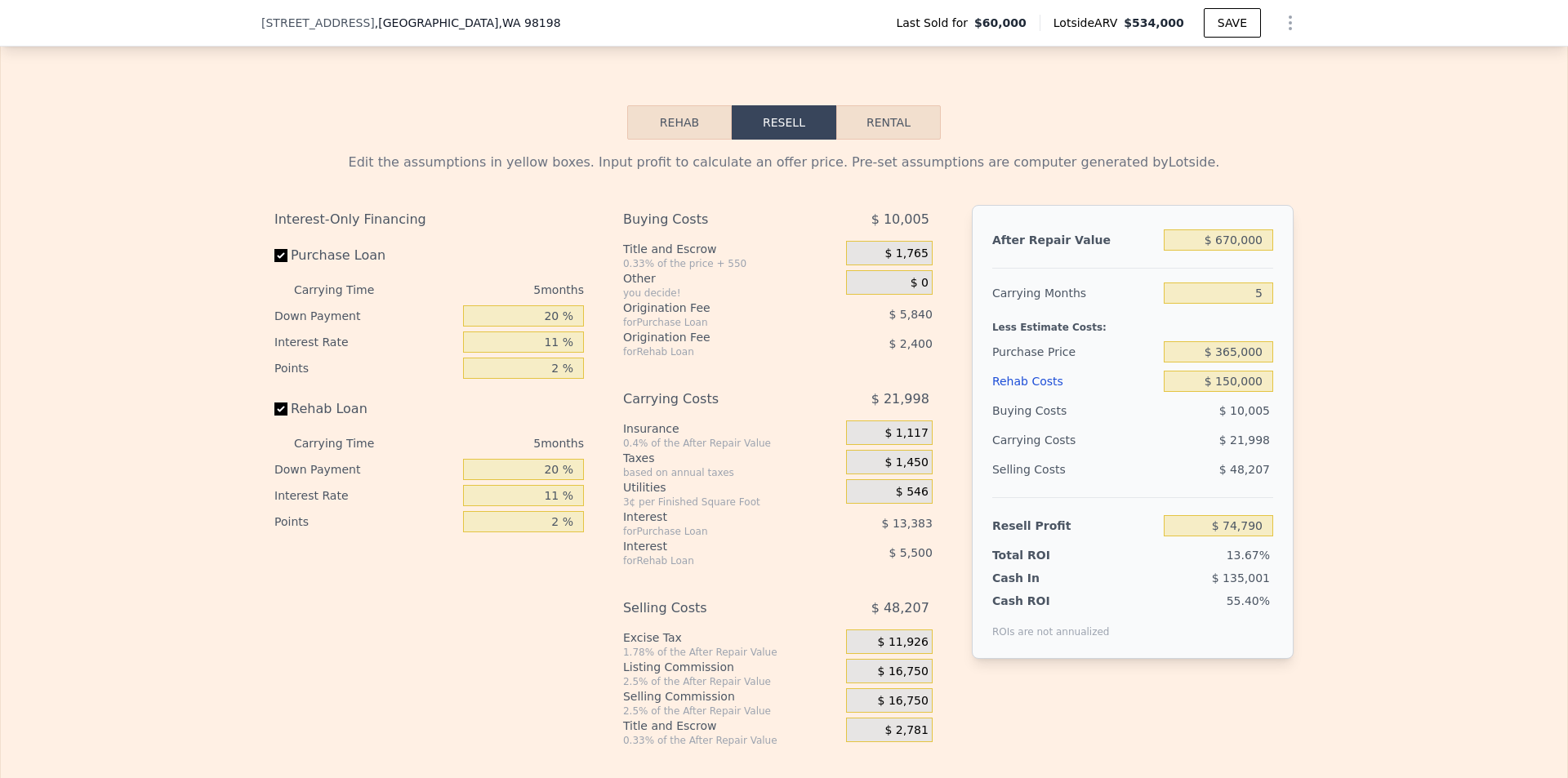
scroll to position [2280, 0]
